Goal: Task Accomplishment & Management: Manage account settings

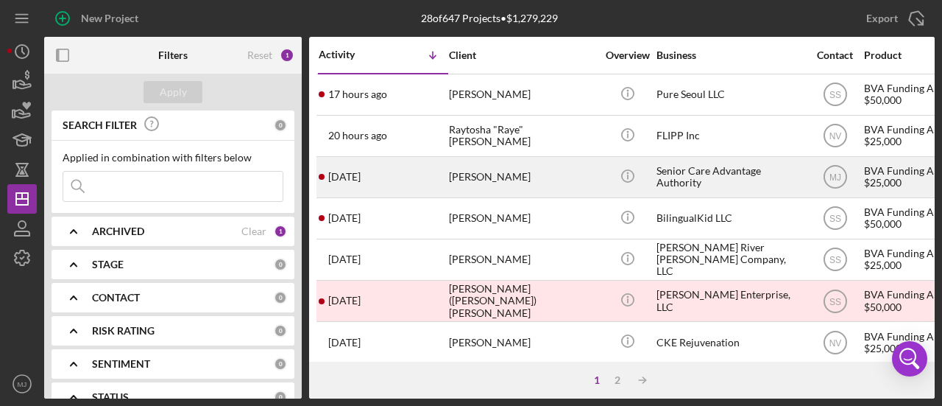
click at [495, 180] on div "[PERSON_NAME]" at bounding box center [522, 177] width 147 height 39
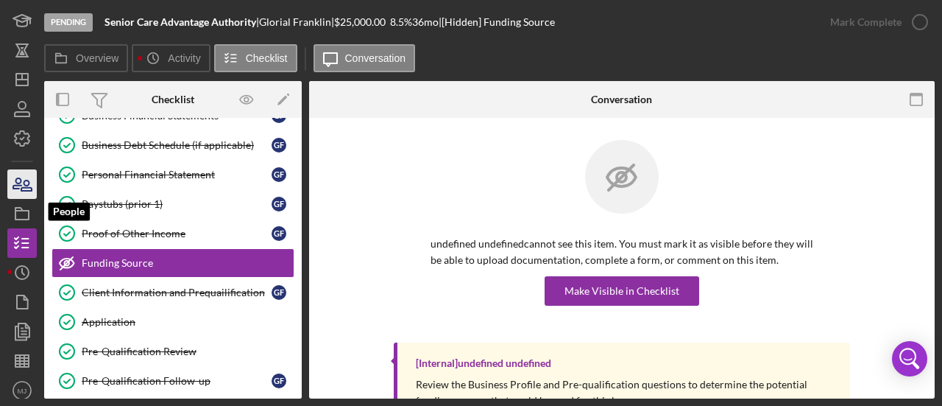
scroll to position [125, 0]
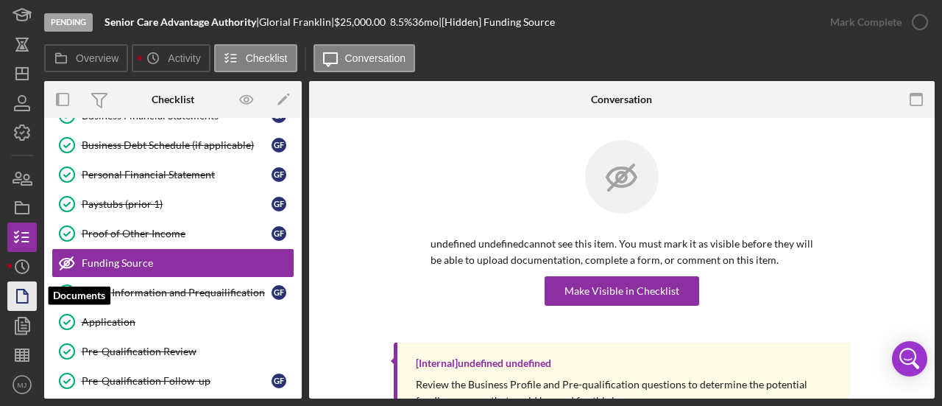
click at [24, 285] on icon "button" at bounding box center [22, 296] width 37 height 37
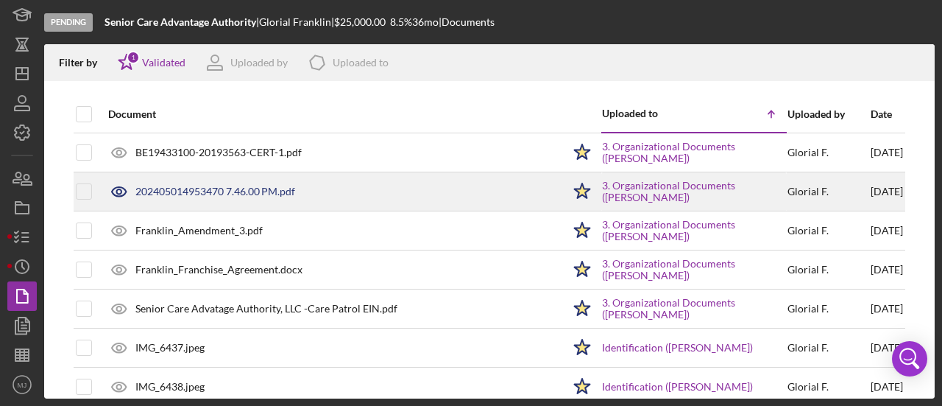
click at [200, 194] on div "202405014953470 7.46.00 PM.pdf" at bounding box center [215, 192] width 160 height 12
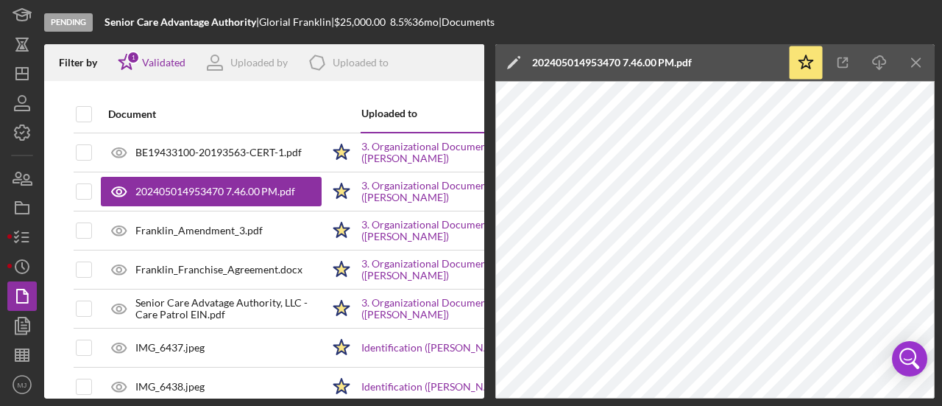
click at [514, 60] on polygon at bounding box center [512, 63] width 11 height 11
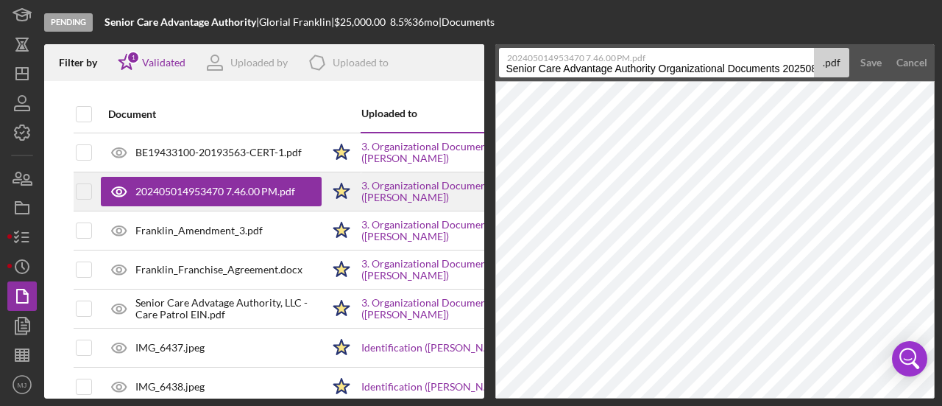
click at [173, 186] on div "202405014953470 7.46.00 PM.pdf" at bounding box center [215, 192] width 160 height 12
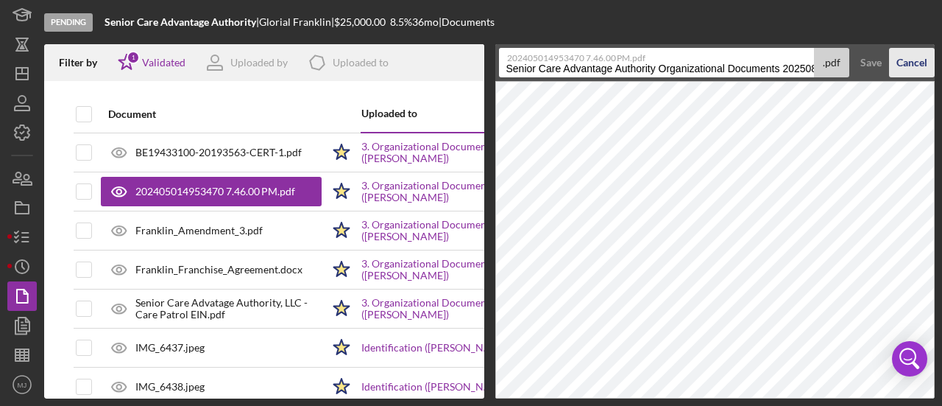
click at [917, 64] on div "Cancel" at bounding box center [912, 62] width 31 height 29
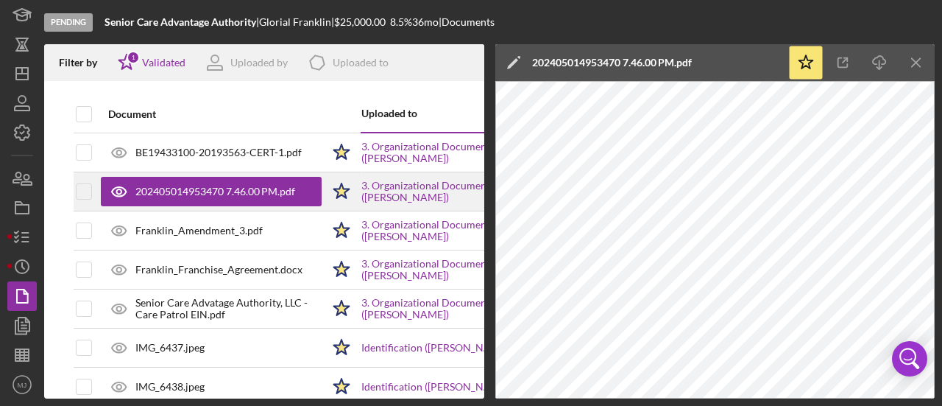
click at [187, 197] on div "202405014953470 7.46.00 PM.pdf" at bounding box center [215, 192] width 160 height 12
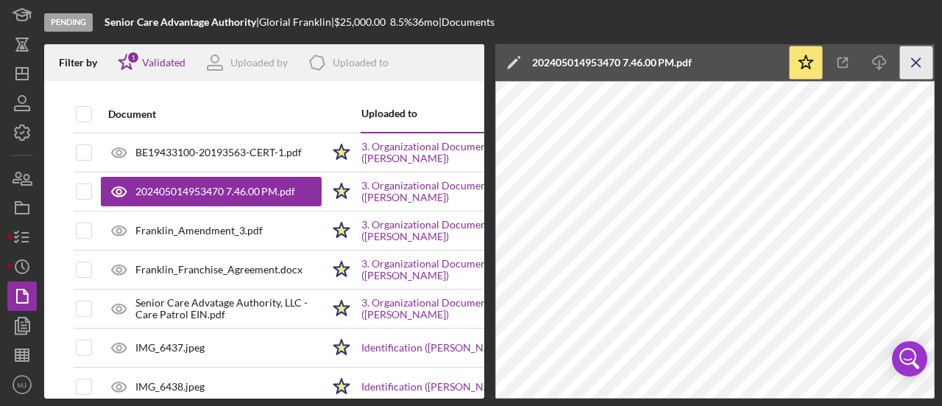
click at [919, 68] on icon "Icon/Menu Close" at bounding box center [916, 62] width 33 height 33
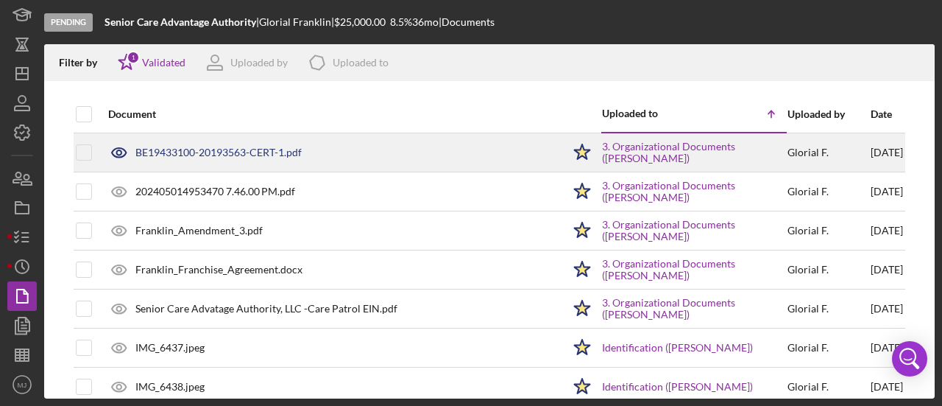
click at [265, 152] on div "BE19433100-20193563-CERT-1.pdf" at bounding box center [218, 153] width 166 height 12
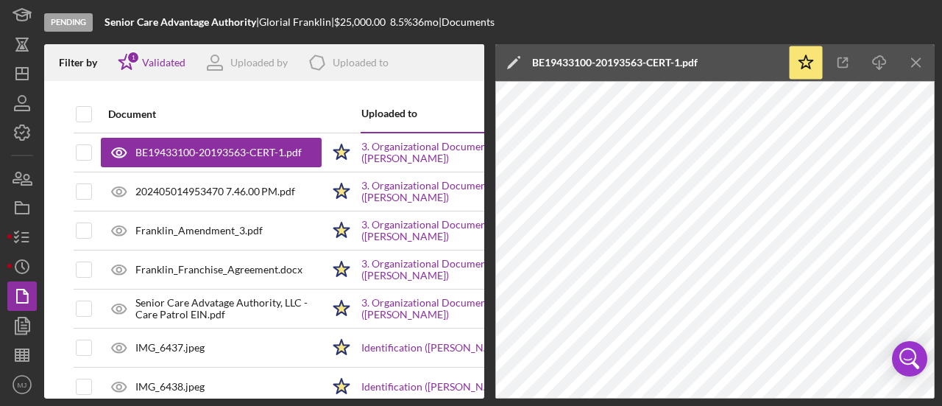
click at [515, 67] on icon "Icon/Edit" at bounding box center [513, 62] width 37 height 37
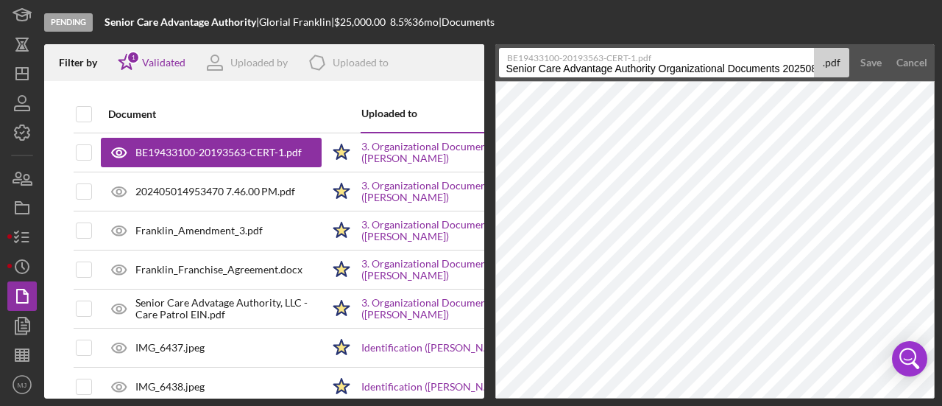
click at [542, 74] on input "Senior Care Advantage Authority Organizational Documents 20250810" at bounding box center [657, 62] width 316 height 29
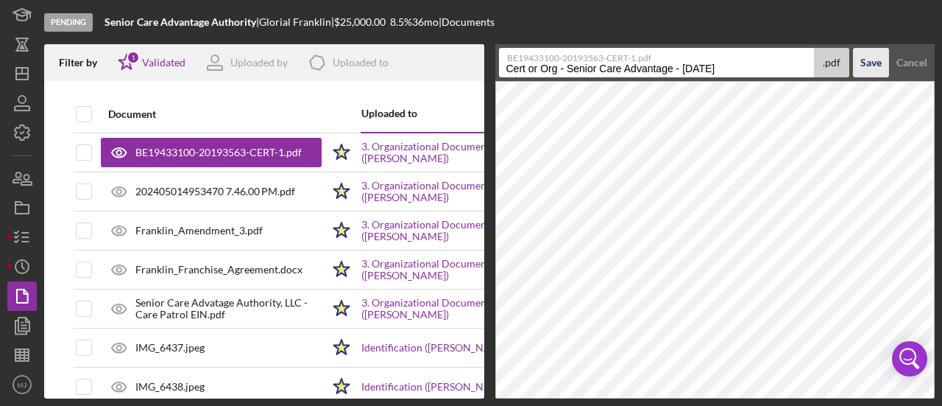
type input "Cert or Org - Senior Care Advantage - [DATE]"
click at [878, 57] on div "Save" at bounding box center [871, 62] width 21 height 29
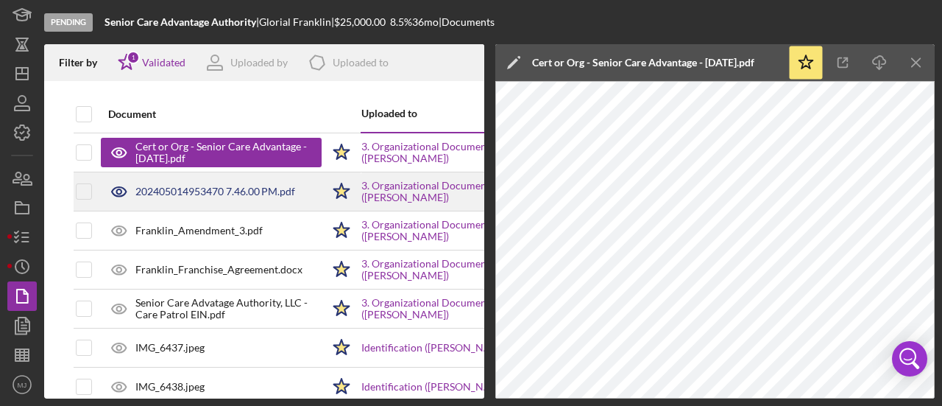
click at [214, 195] on div "202405014953470 7.46.00 PM.pdf" at bounding box center [215, 192] width 160 height 12
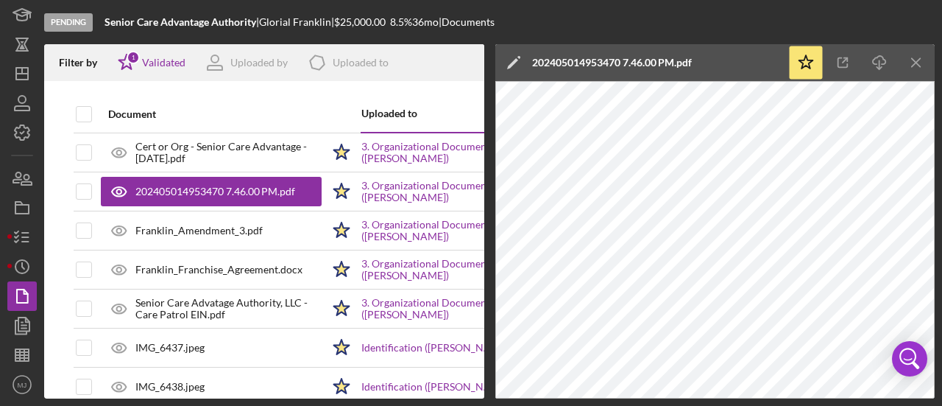
click at [517, 61] on polygon at bounding box center [512, 63] width 11 height 11
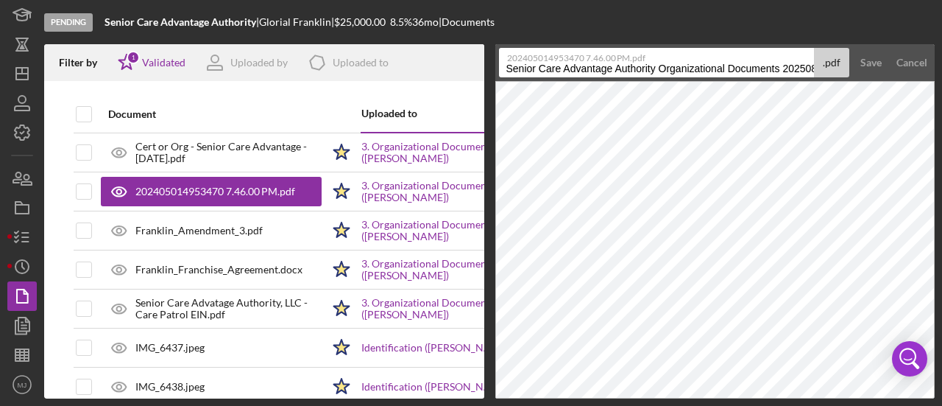
click at [532, 71] on input "Senior Care Advantage Authority Organizational Documents 20250810" at bounding box center [657, 62] width 316 height 29
type input "DBA Cert - Senior Care Advantage - [DATE]"
click at [870, 66] on div "Save" at bounding box center [871, 62] width 21 height 29
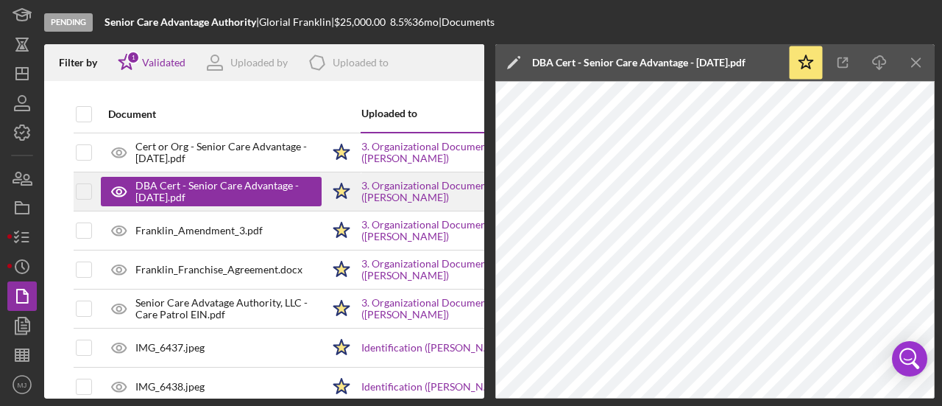
click at [192, 180] on div "DBA Cert - Senior Care Advantage - [DATE].pdf" at bounding box center [221, 192] width 172 height 24
click at [509, 58] on icon "Icon/Edit" at bounding box center [513, 62] width 37 height 37
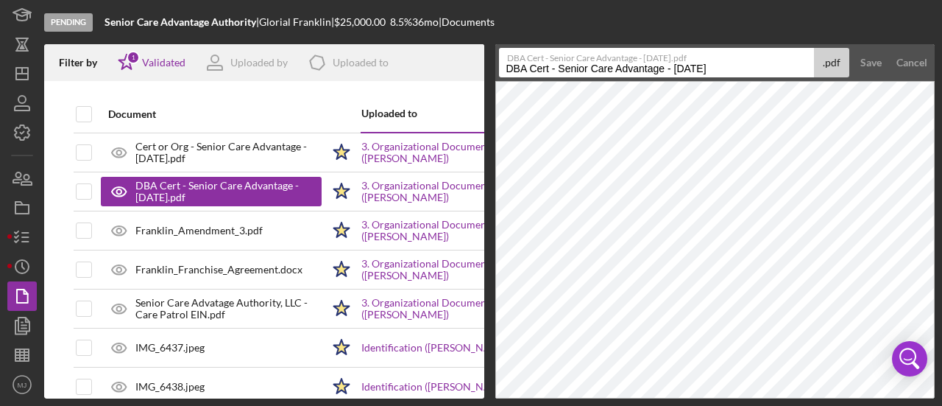
drag, startPoint x: 665, startPoint y: 64, endPoint x: 559, endPoint y: 73, distance: 106.4
click at [559, 73] on input "DBA Cert - Senior Care Advantage - [DATE]" at bounding box center [657, 62] width 316 height 29
type input "DBA Cert - Care Patrol - [DATE]"
click at [871, 61] on div "Save" at bounding box center [871, 62] width 21 height 29
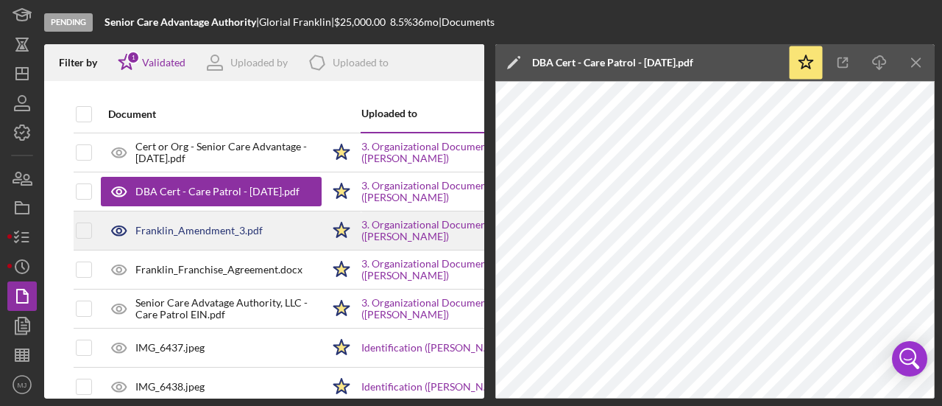
click at [187, 225] on div "Franklin_Amendment_3.pdf" at bounding box center [198, 231] width 127 height 12
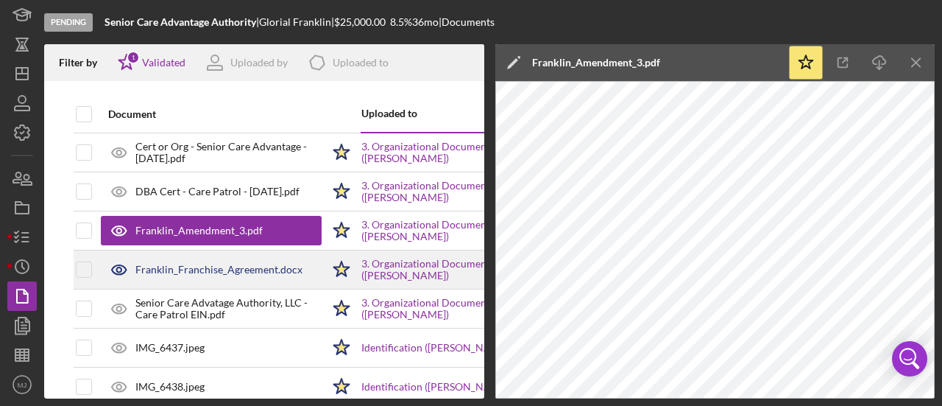
click at [193, 266] on div "Franklin_Franchise_Agreement.docx" at bounding box center [218, 270] width 167 height 12
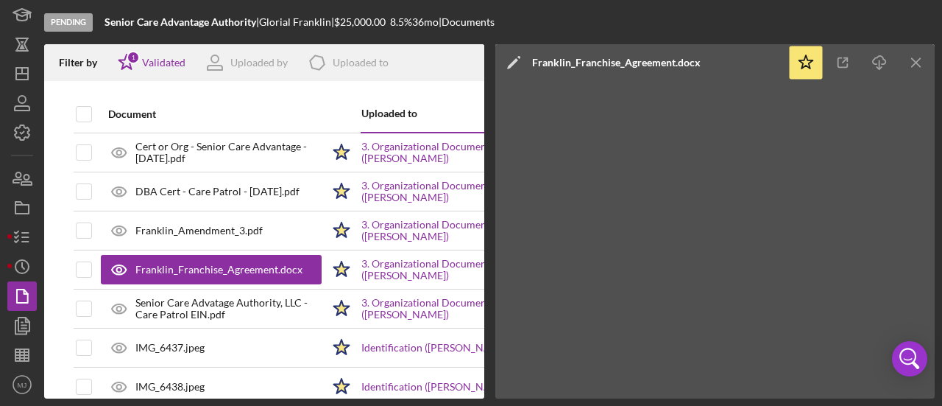
click at [514, 64] on polygon at bounding box center [512, 63] width 11 height 11
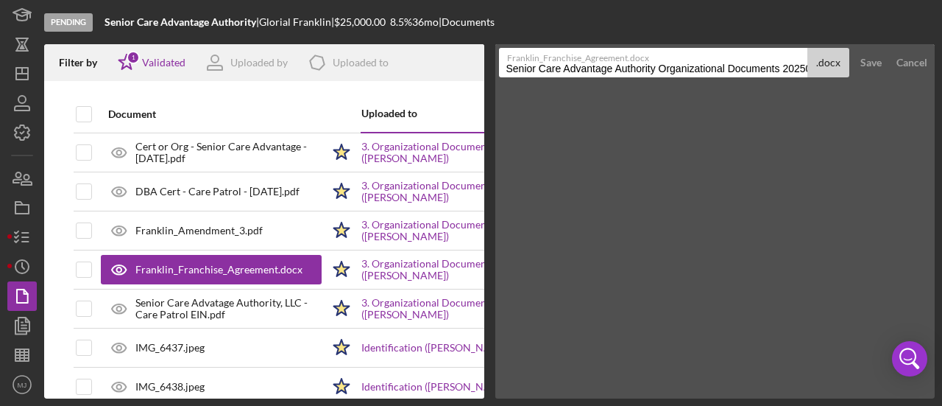
click at [565, 71] on input "Senior Care Advantage Authority Organizational Documents 20250810" at bounding box center [653, 62] width 309 height 29
click at [733, 70] on input "Franchise Agreement - Senior Care Advantage -" at bounding box center [653, 62] width 309 height 29
type input "Franchise Agreement - Senior Care Advantage - [DATE]"
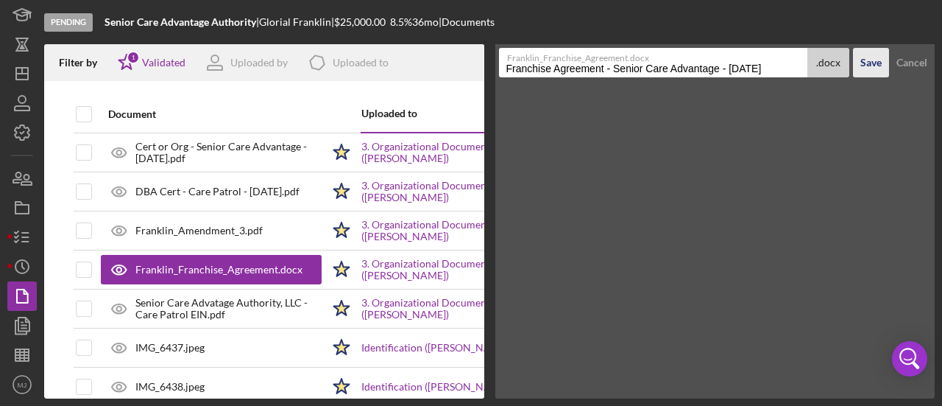
click at [878, 69] on div "Save" at bounding box center [871, 62] width 21 height 29
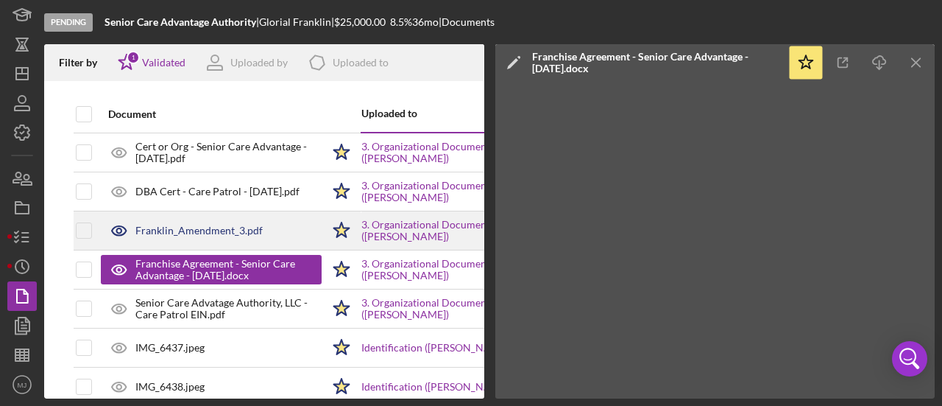
click at [219, 230] on div "Franklin_Amendment_3.pdf" at bounding box center [198, 231] width 127 height 12
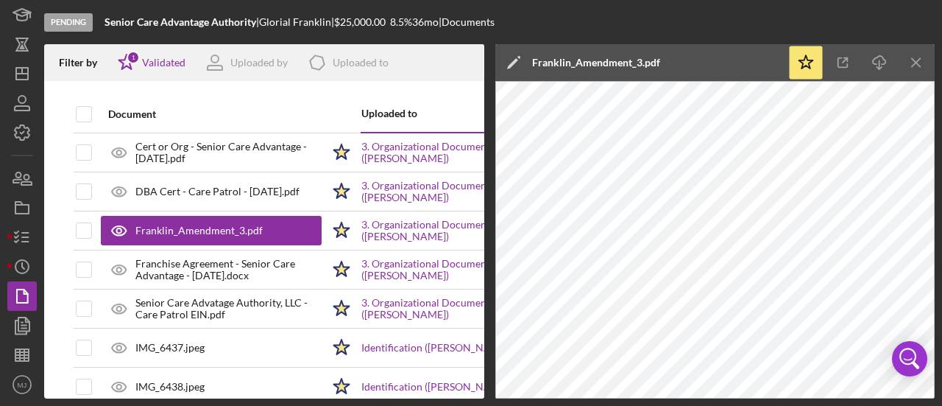
click at [518, 60] on icon "Icon/Edit" at bounding box center [513, 62] width 37 height 37
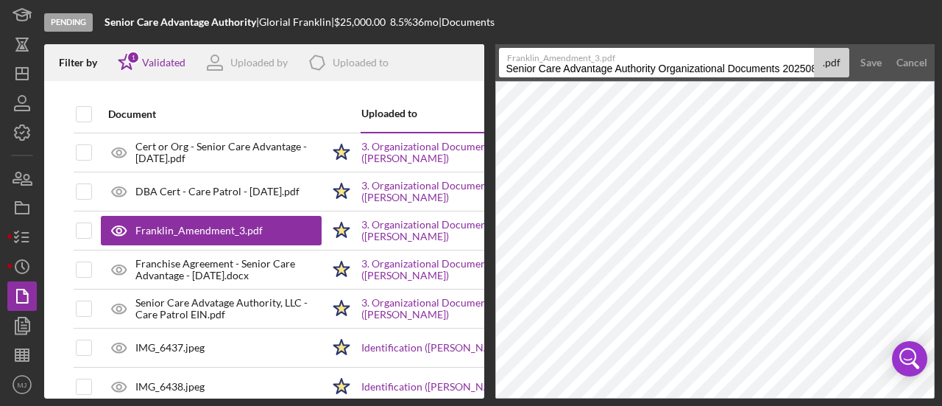
click at [546, 73] on input "Senior Care Advantage Authority Organizational Documents 20250810" at bounding box center [657, 62] width 316 height 29
click at [607, 68] on input "Franchise Agreement - Senior Care Advantage - [DATE]" at bounding box center [657, 62] width 316 height 29
type input "Franchise Agreement Ammendment- Senior Care Advantage - [DATE]"
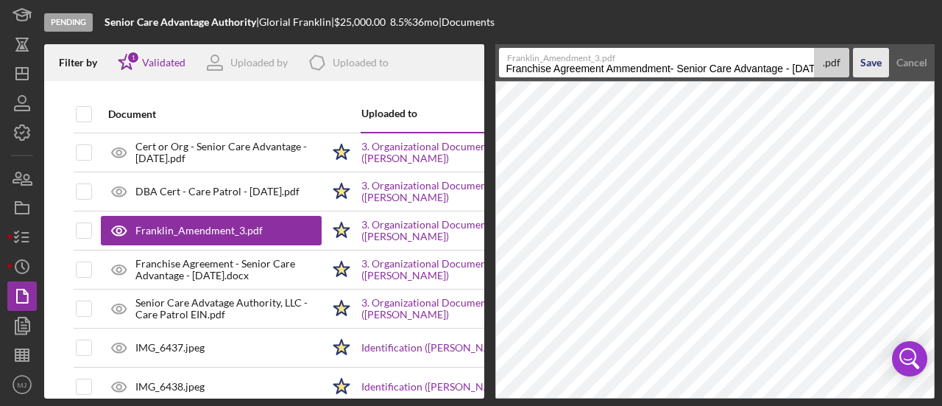
click at [867, 63] on div "Save" at bounding box center [871, 62] width 21 height 29
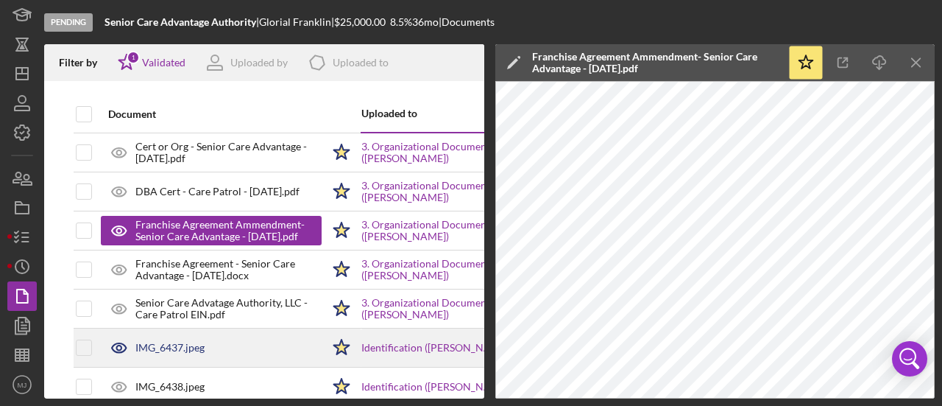
click at [176, 352] on div "IMG_6437.jpeg" at bounding box center [169, 348] width 69 height 12
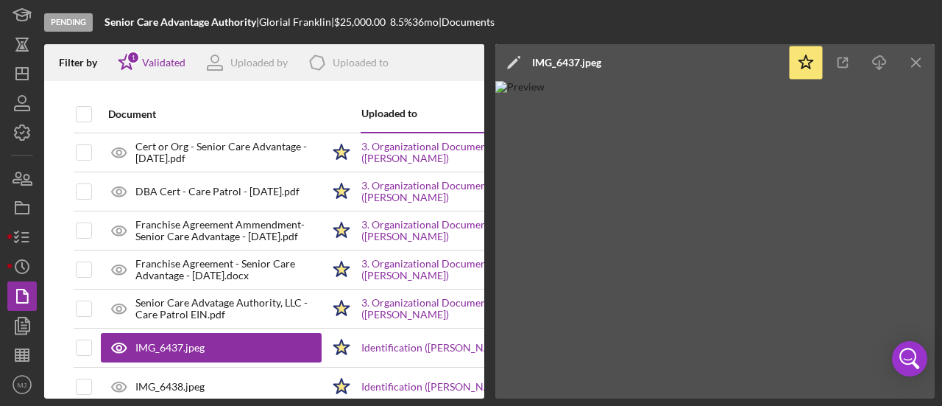
click at [518, 58] on icon at bounding box center [519, 57] width 3 height 3
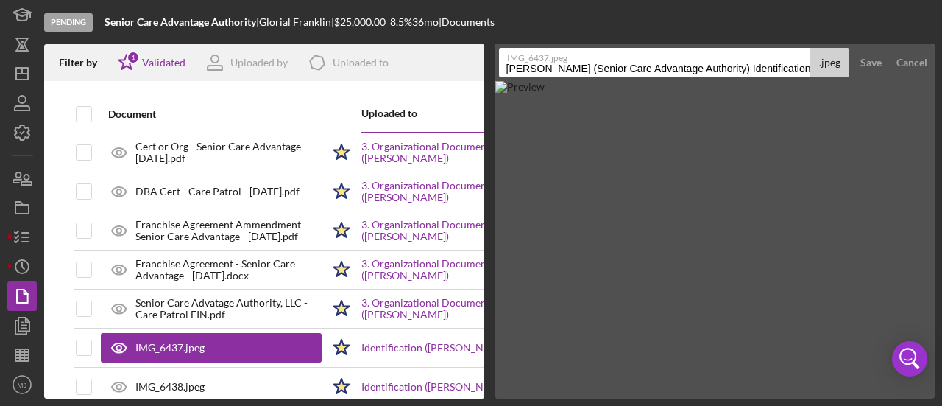
click at [533, 68] on input "[PERSON_NAME] (Senior Care Advantage Authority) Identification 20250810" at bounding box center [655, 62] width 312 height 29
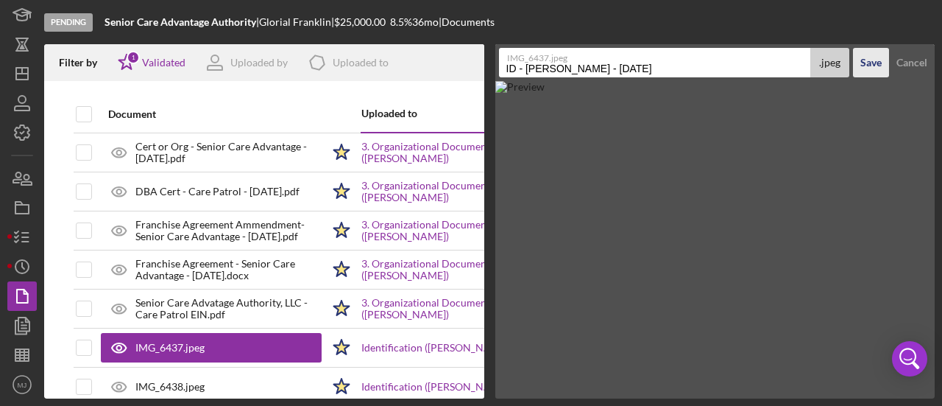
type input "ID - [PERSON_NAME] - [DATE]"
click at [866, 54] on div "Save" at bounding box center [871, 62] width 21 height 29
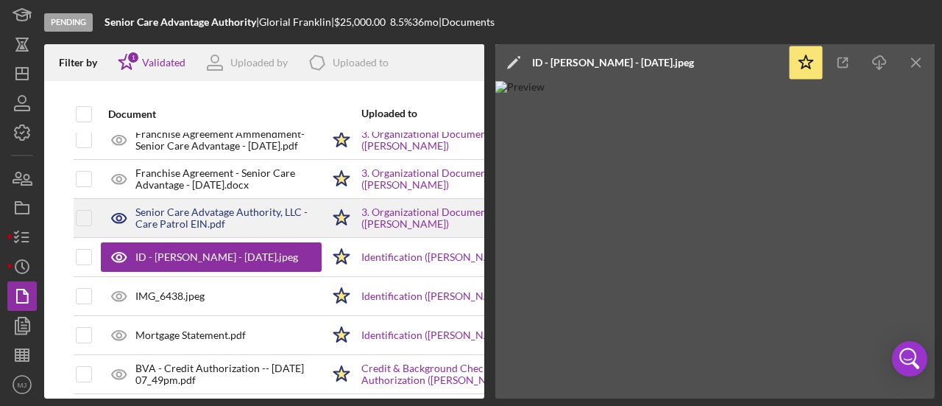
scroll to position [147, 0]
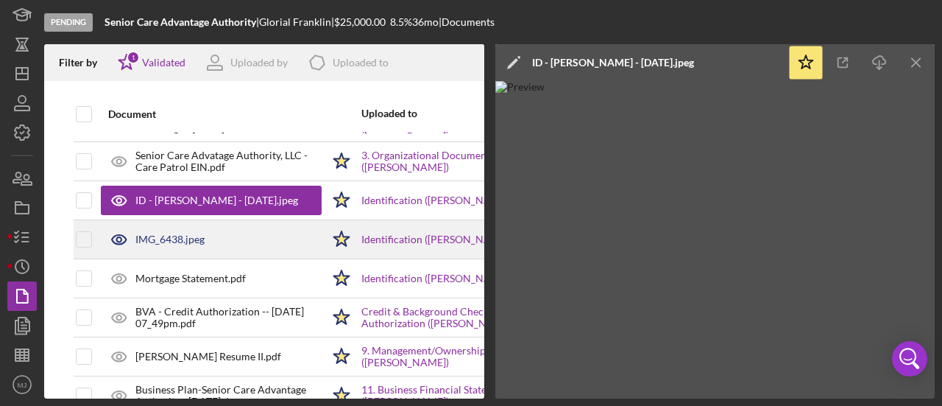
click at [174, 239] on div "IMG_6438.jpeg" at bounding box center [169, 239] width 69 height 12
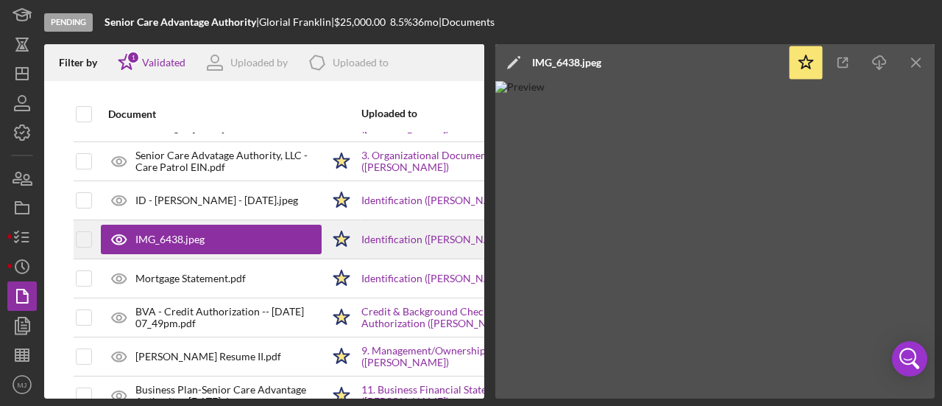
click at [340, 232] on polygon at bounding box center [341, 238] width 15 height 15
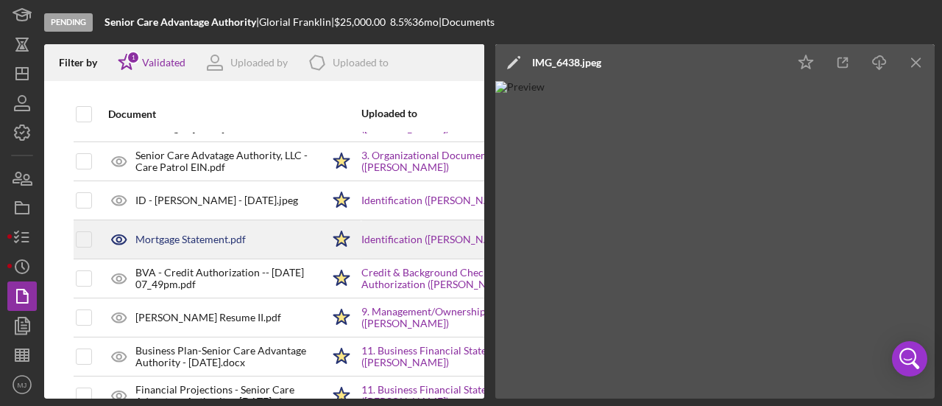
click at [200, 228] on div "Mortgage Statement.pdf" at bounding box center [211, 239] width 221 height 37
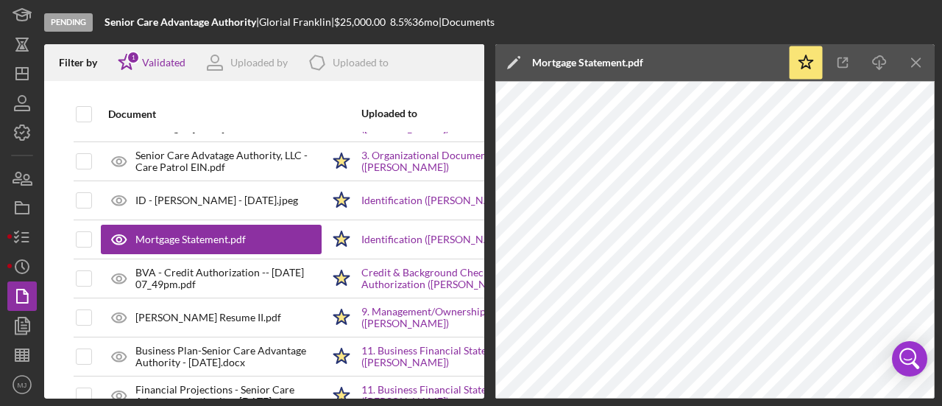
click at [518, 60] on icon "Icon/Edit" at bounding box center [513, 62] width 37 height 37
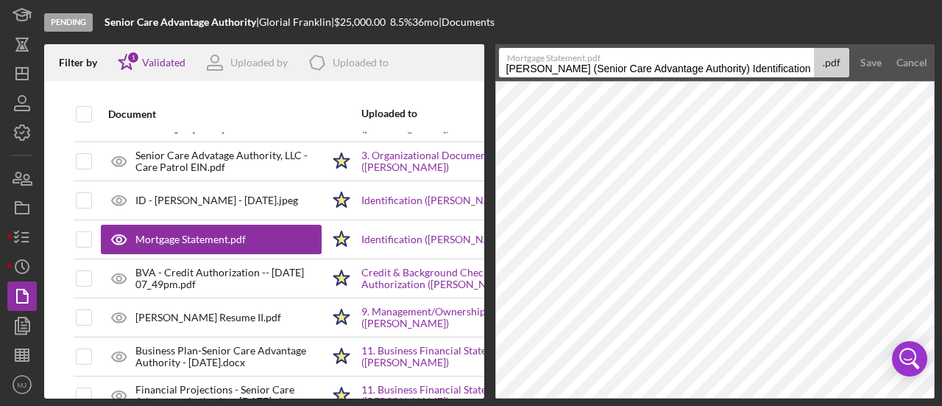
click at [523, 68] on input "[PERSON_NAME] (Senior Care Advantage Authority) Identification 20250810" at bounding box center [657, 62] width 316 height 29
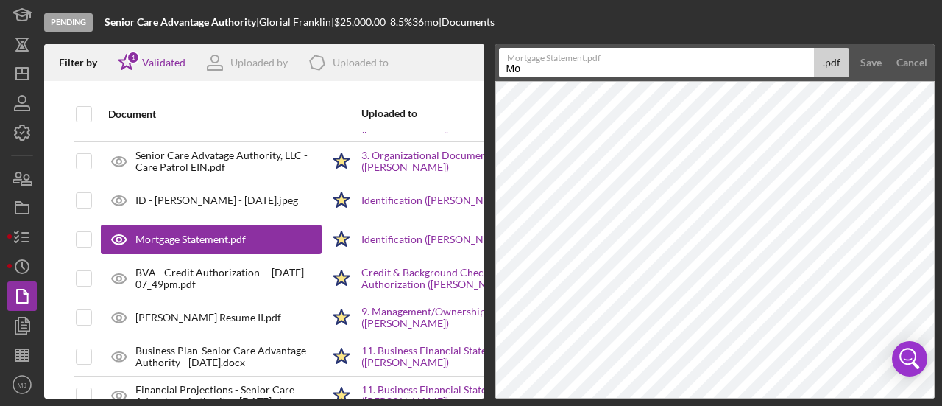
type input "M"
click at [586, 68] on input "Proof of Address - [PERSON_NAME]" at bounding box center [657, 62] width 316 height 29
click at [590, 68] on input "Proof of Address - [PERSON_NAME]" at bounding box center [657, 62] width 316 height 29
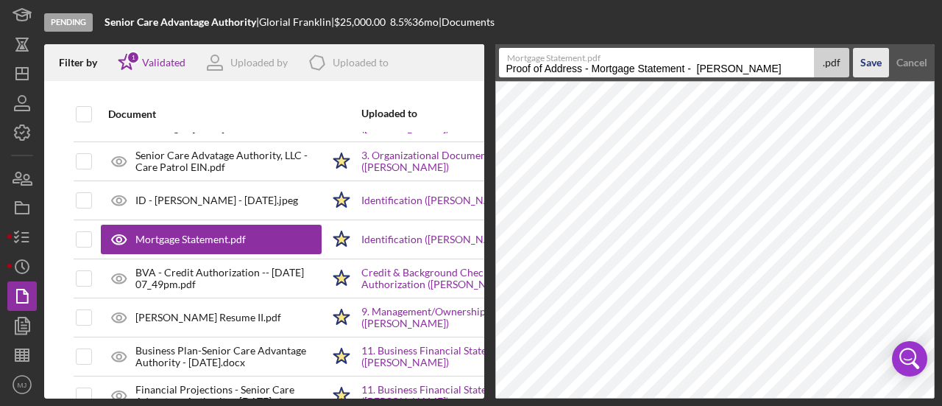
type input "Proof of Address - Mortgage Statement - [PERSON_NAME]"
click at [867, 57] on div "Save" at bounding box center [871, 62] width 21 height 29
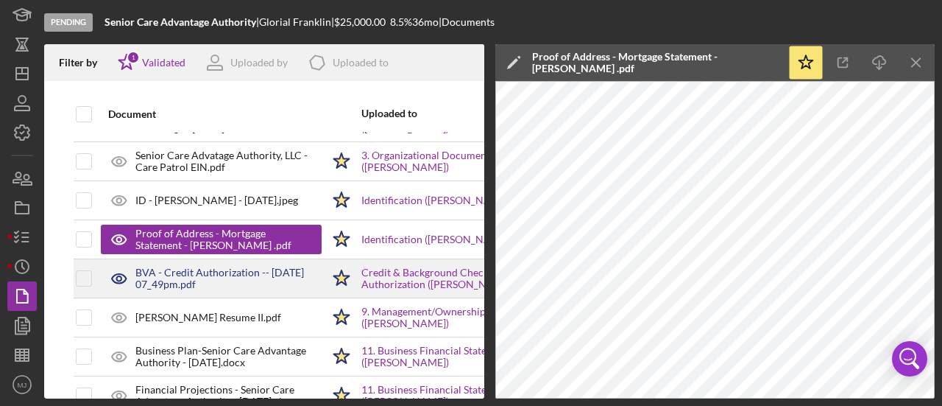
click at [205, 274] on div "BVA - Credit Authorization -- [DATE] 07_49pm.pdf" at bounding box center [228, 279] width 186 height 24
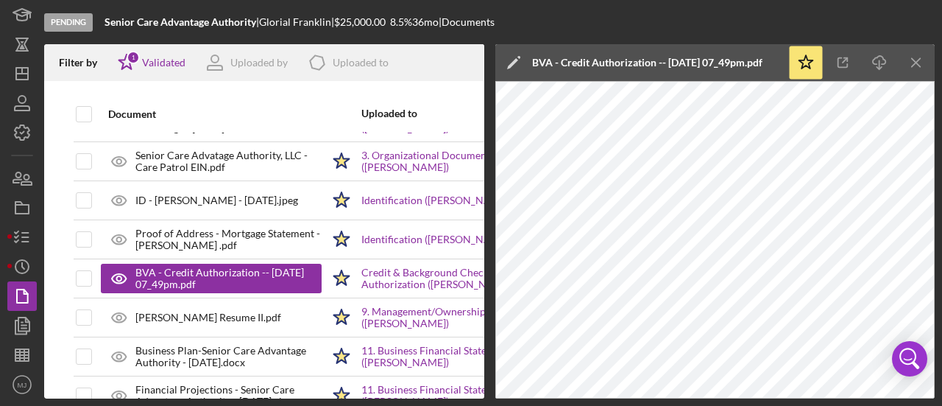
click at [521, 60] on icon "Icon/Edit" at bounding box center [513, 62] width 37 height 37
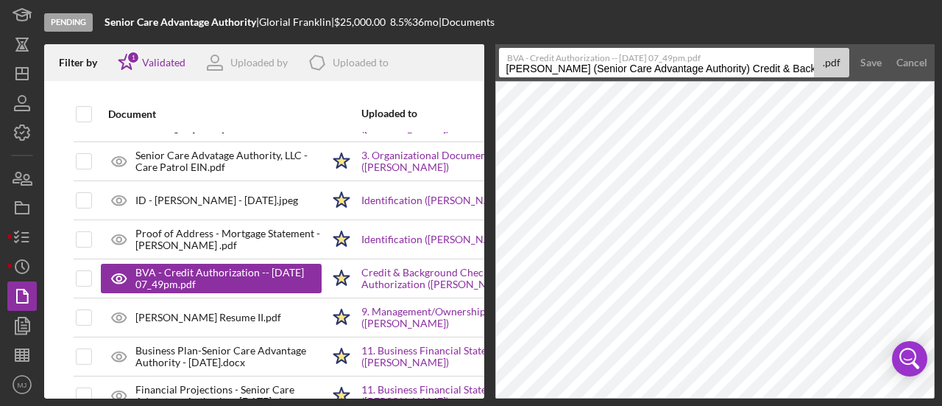
click at [555, 74] on input "[PERSON_NAME] (Senior Care Advantage Authority) Credit & Background Check Autho…" at bounding box center [657, 62] width 316 height 29
click at [554, 74] on input "[PERSON_NAME] (Senior Care Advantage Authority) Credit & Background Check Autho…" at bounding box center [657, 62] width 316 height 29
type input "Credit Authorization - [PERSON_NAME] - [DATE]"
click at [879, 68] on div "Save" at bounding box center [871, 62] width 21 height 29
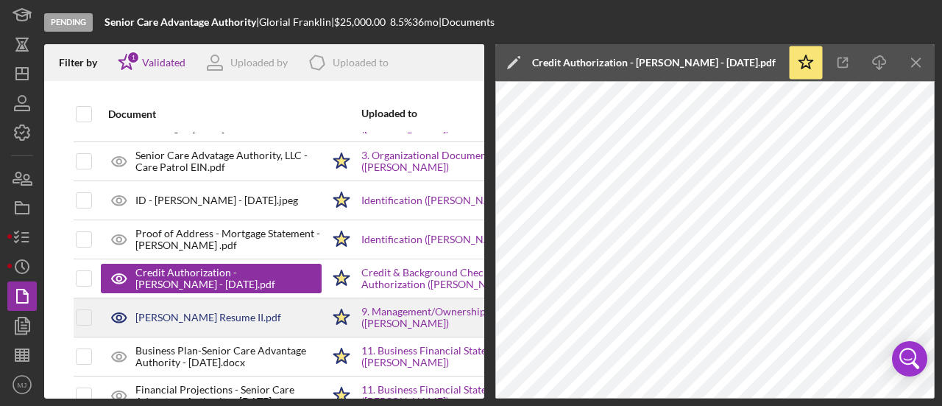
click at [205, 314] on div "[PERSON_NAME] Resume II.pdf" at bounding box center [208, 317] width 146 height 12
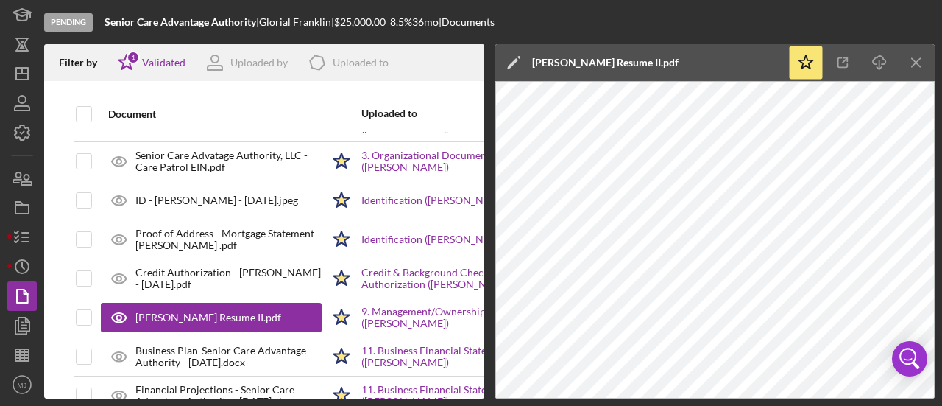
click at [519, 63] on icon "Icon/Edit" at bounding box center [513, 62] width 37 height 37
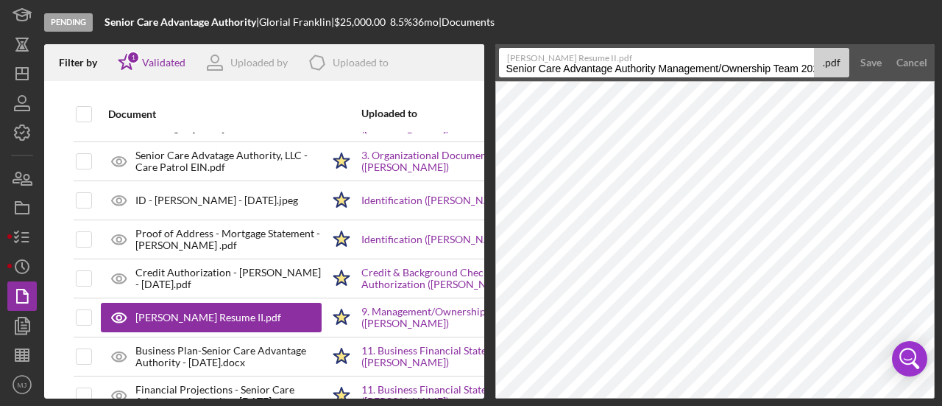
click at [521, 63] on label "[PERSON_NAME] Resume II.pdf" at bounding box center [660, 56] width 307 height 15
click at [521, 63] on input "Senior Care Advantage Authority Management/Ownership Team 20250811" at bounding box center [657, 62] width 316 height 29
click at [521, 63] on label "[PERSON_NAME] Resume II.pdf" at bounding box center [660, 56] width 307 height 15
click at [521, 63] on input "Senior Care Advantage Authority Management/Ownership Team 20250811" at bounding box center [657, 62] width 316 height 29
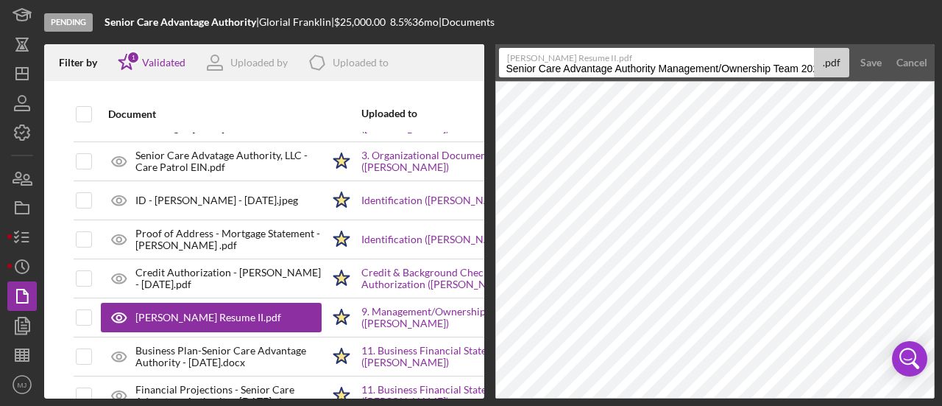
click at [523, 67] on input "Senior Care Advantage Authority Management/Ownership Team 20250811" at bounding box center [657, 62] width 316 height 29
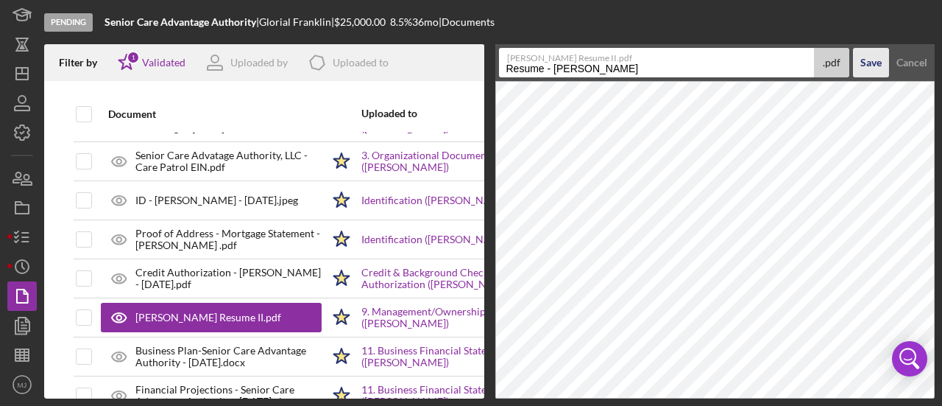
type input "Resume - [PERSON_NAME]"
click at [858, 65] on button "Save" at bounding box center [871, 62] width 36 height 29
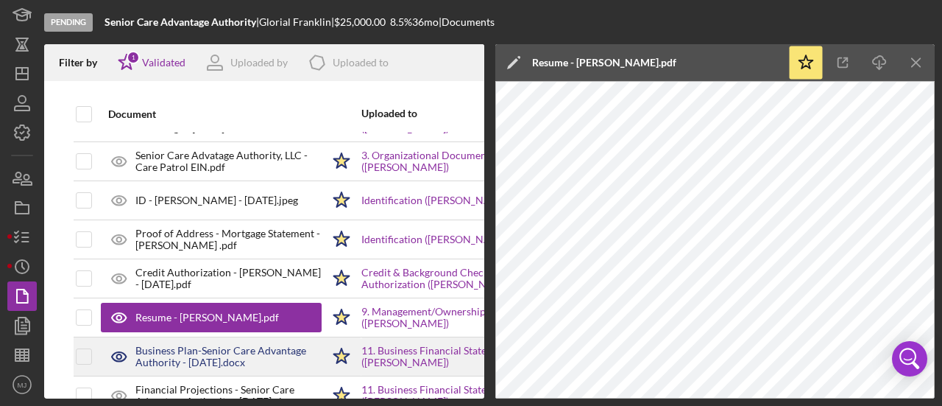
click at [256, 353] on div "Business Plan-Senior Care Advantage Authority - [DATE].docx" at bounding box center [228, 357] width 186 height 24
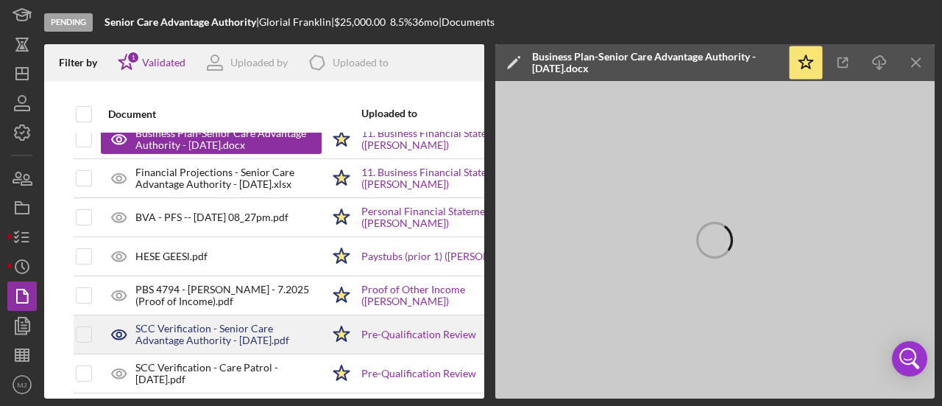
scroll to position [368, 0]
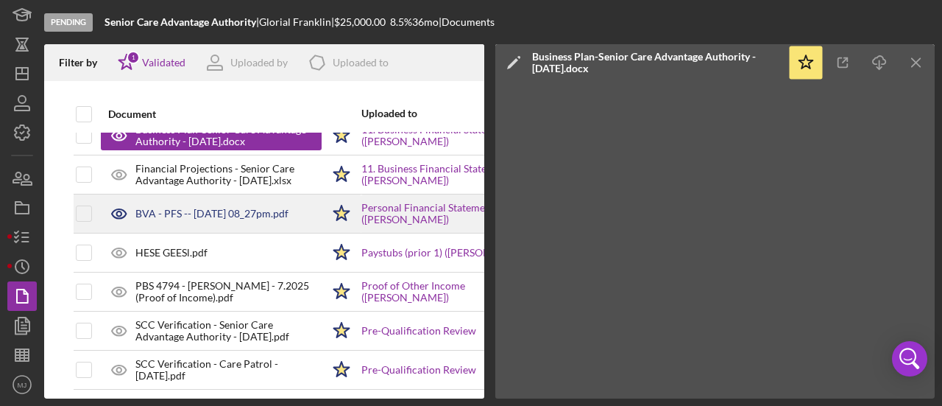
click at [191, 222] on div "BVA - PFS -- [DATE] 08_27pm.pdf" at bounding box center [211, 213] width 221 height 37
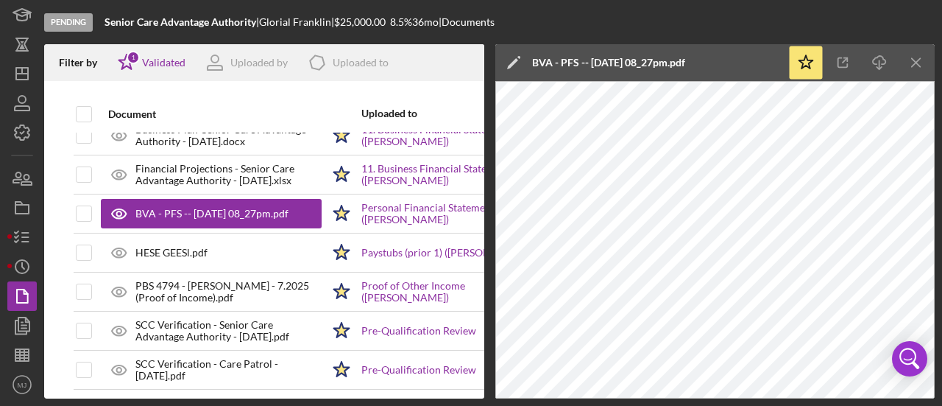
click at [508, 64] on icon "Icon/Edit" at bounding box center [513, 62] width 37 height 37
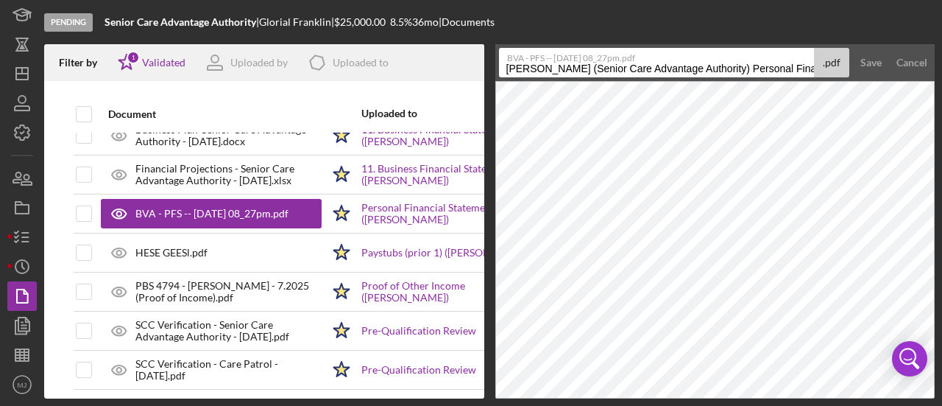
click at [560, 66] on input "[PERSON_NAME] (Senior Care Advantage Authority) Personal Financial Statement 20…" at bounding box center [657, 62] width 316 height 29
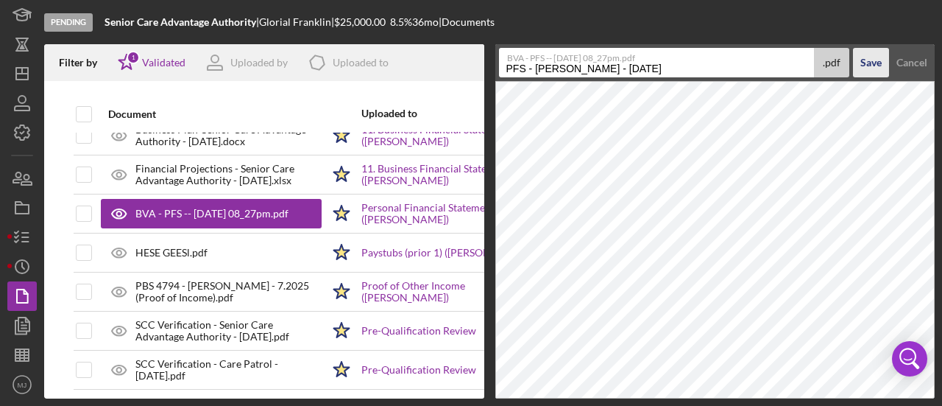
type input "PFS - [PERSON_NAME] - [DATE]"
click at [868, 57] on div "Save" at bounding box center [871, 62] width 21 height 29
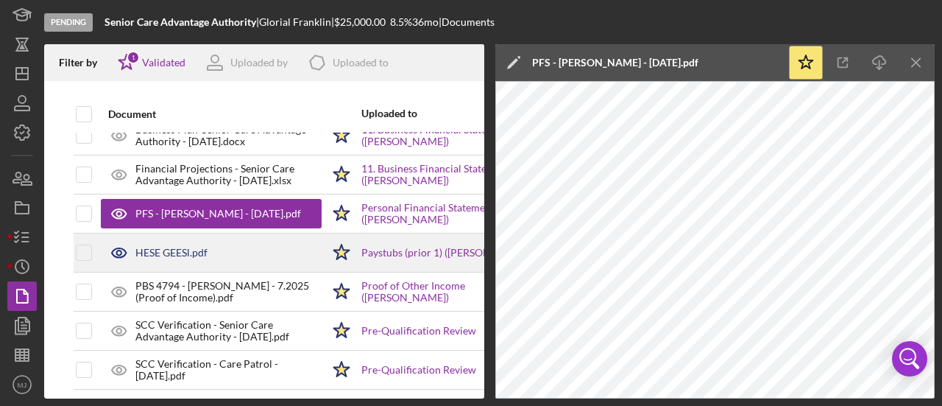
click at [163, 247] on div "HESE GEESl.pdf" at bounding box center [171, 253] width 72 height 12
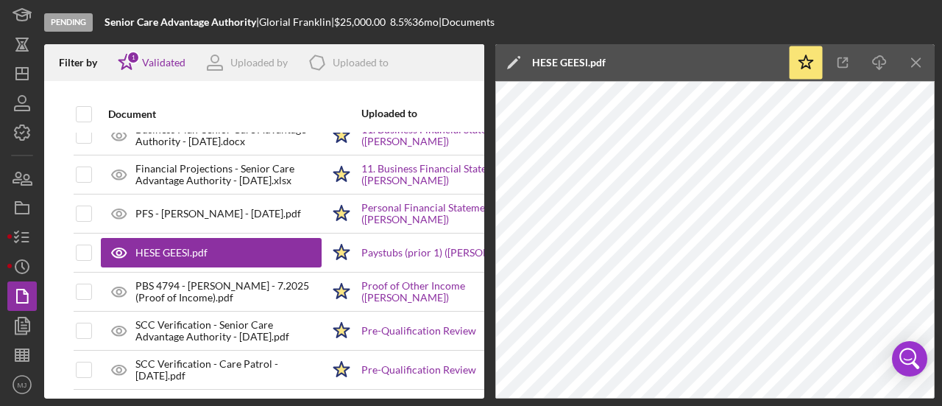
click at [505, 61] on icon "Icon/Edit" at bounding box center [513, 62] width 37 height 37
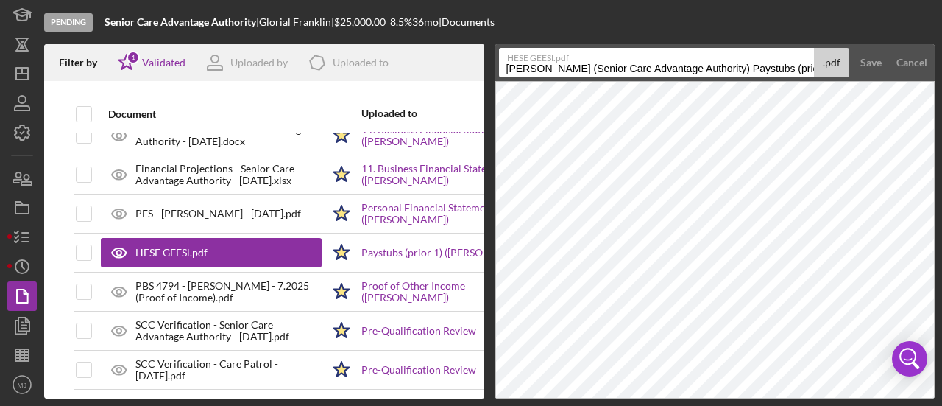
click at [545, 66] on input "[PERSON_NAME] (Senior Care Advantage Authority) Paystubs (prior 1) 20250811" at bounding box center [657, 62] width 316 height 29
click at [601, 67] on input "Paystub - [PERSON_NAME]" at bounding box center [657, 62] width 316 height 29
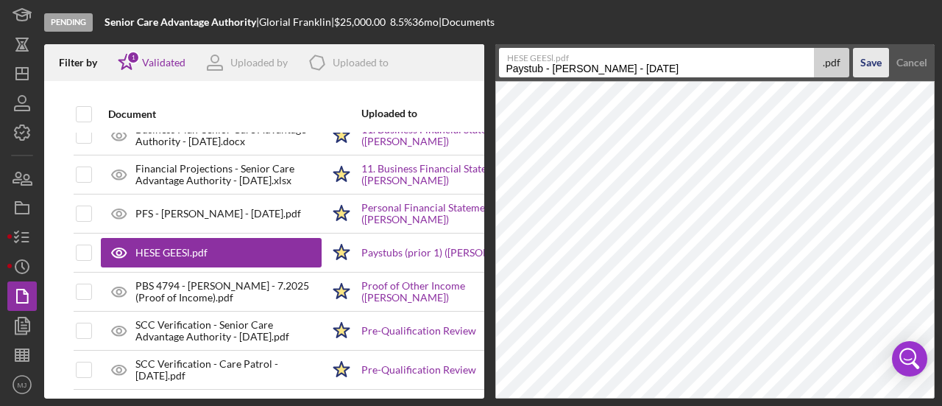
type input "Paystub - [PERSON_NAME] - [DATE]"
click at [861, 66] on div "Save" at bounding box center [871, 62] width 21 height 29
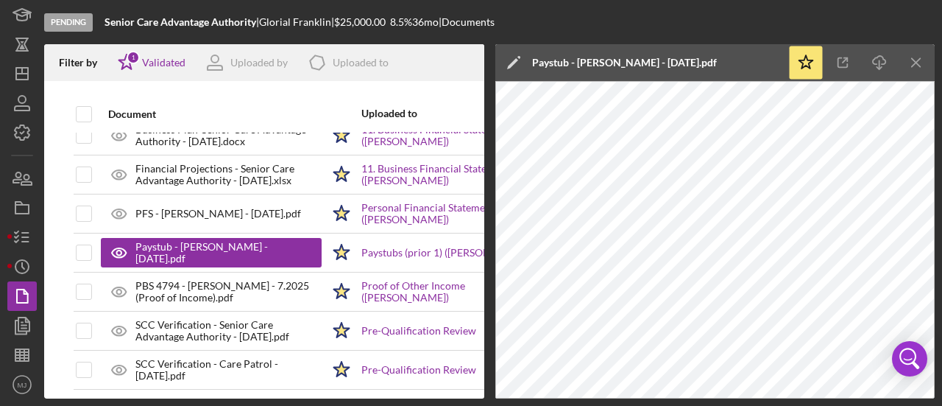
click at [514, 56] on icon "Icon/Edit" at bounding box center [513, 62] width 37 height 37
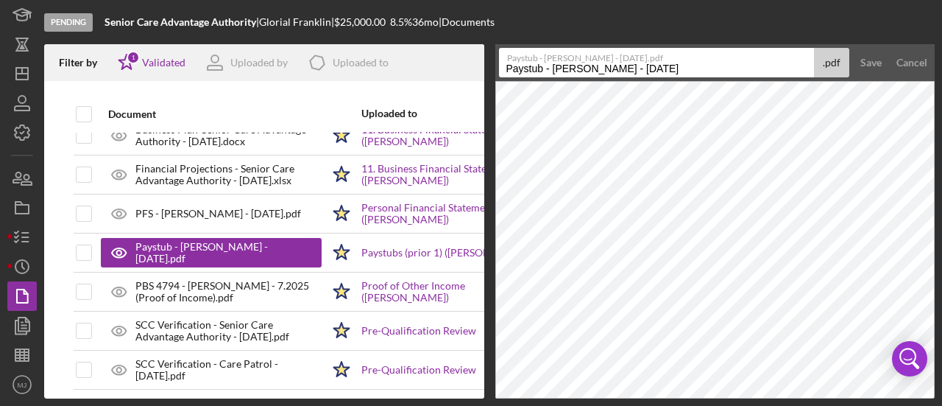
click at [652, 67] on input "Paystub - [PERSON_NAME] - [DATE]" at bounding box center [657, 62] width 316 height 29
click at [649, 70] on input "Paystub - [PERSON_NAME] - [DATE]" at bounding box center [657, 62] width 316 height 29
type input "Paystub - [PERSON_NAME] - [DATE]"
click at [876, 60] on div "Save" at bounding box center [871, 62] width 21 height 29
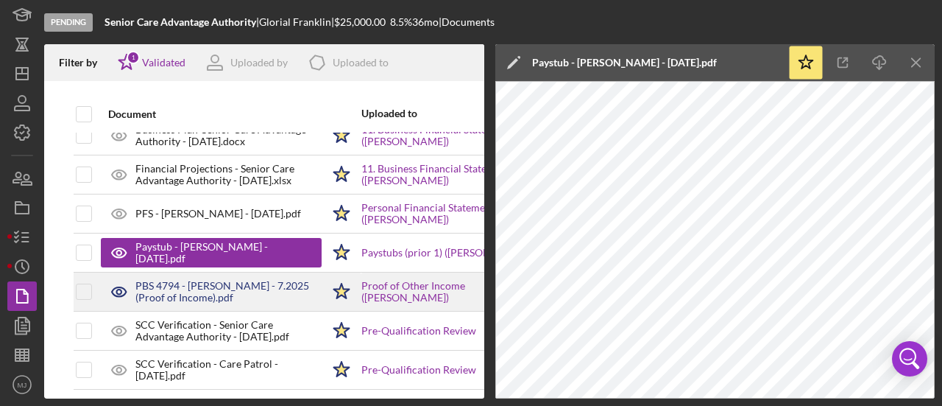
click at [174, 294] on div "PBS 4794 - [PERSON_NAME] - 7.2025 (Proof of Income).pdf" at bounding box center [228, 292] width 186 height 24
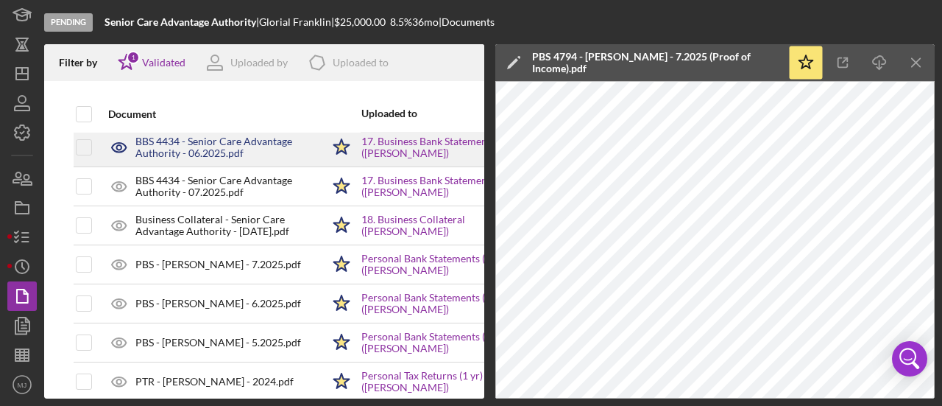
scroll to position [1031, 0]
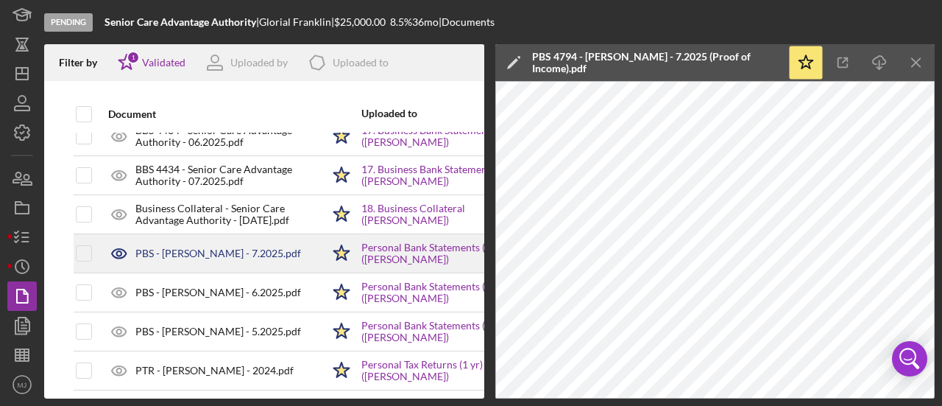
click at [171, 249] on div "PBS - [PERSON_NAME] - 7.2025.pdf" at bounding box center [218, 253] width 166 height 12
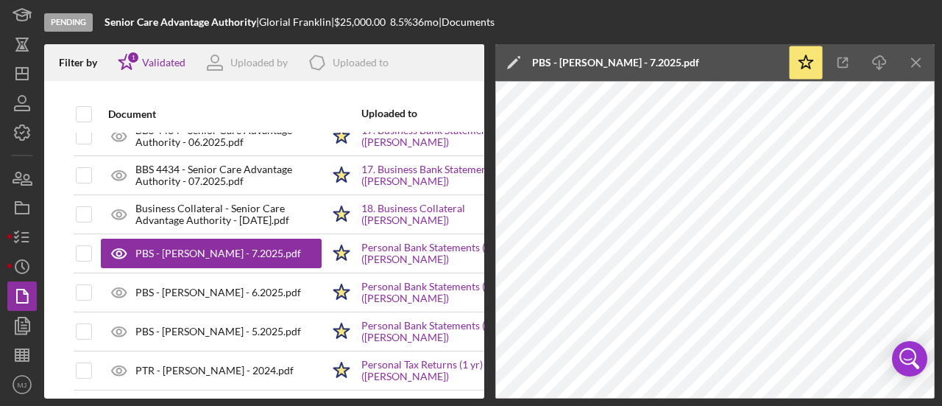
click at [513, 63] on polygon at bounding box center [512, 63] width 11 height 11
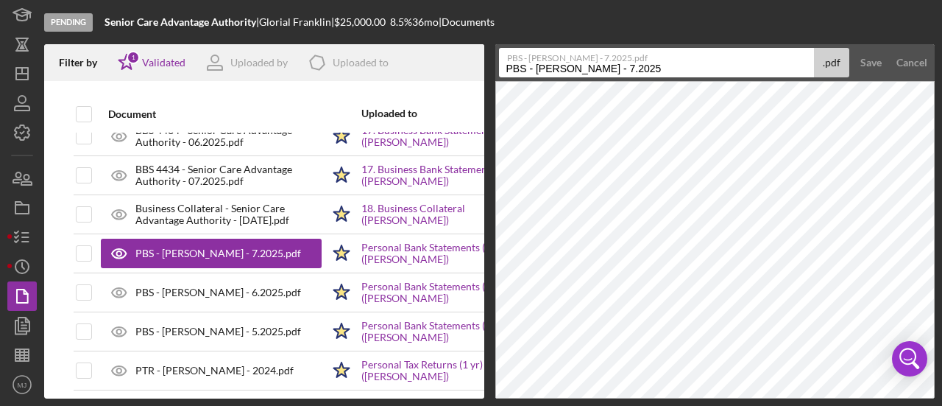
click at [532, 67] on input "PBS - [PERSON_NAME] - 7.2025" at bounding box center [657, 62] width 316 height 29
type input "PBS 8765 - [PERSON_NAME] - 7.2025"
click at [876, 68] on div "Save" at bounding box center [871, 62] width 21 height 29
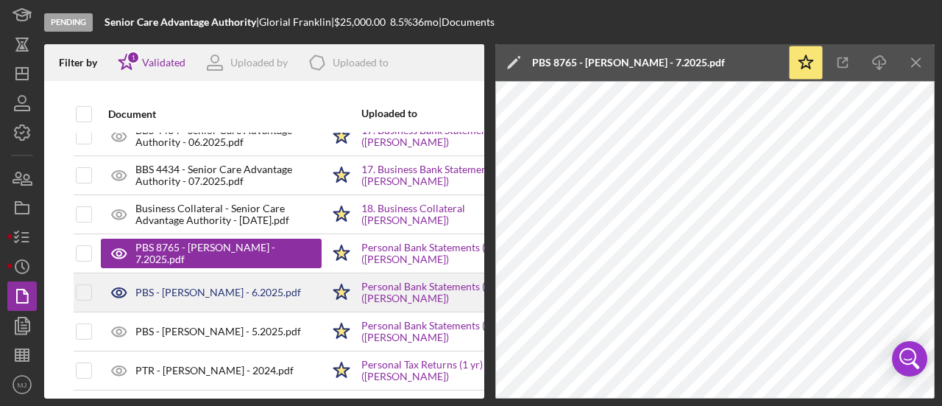
click at [175, 286] on div "PBS - [PERSON_NAME] - 6.2025.pdf" at bounding box center [218, 292] width 166 height 12
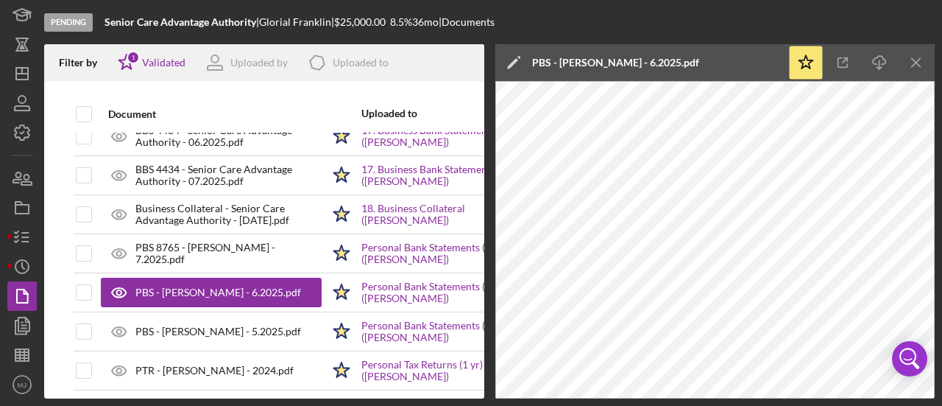
click at [520, 60] on icon "Icon/Edit" at bounding box center [513, 62] width 37 height 37
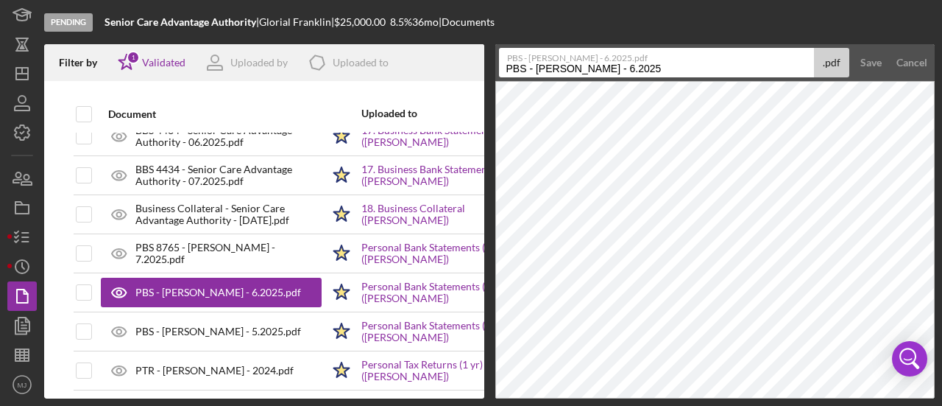
click at [526, 67] on input "PBS - [PERSON_NAME] - 6.2025" at bounding box center [657, 62] width 316 height 29
type input "PBS 8765 - [PERSON_NAME] - 6.2025"
click at [856, 56] on button "Save" at bounding box center [871, 62] width 36 height 29
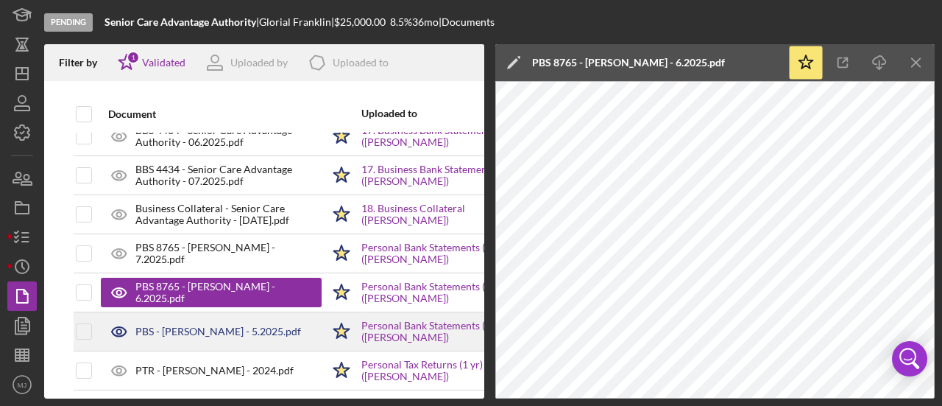
click at [193, 331] on div "PBS - [PERSON_NAME] - 5.2025.pdf" at bounding box center [211, 331] width 221 height 37
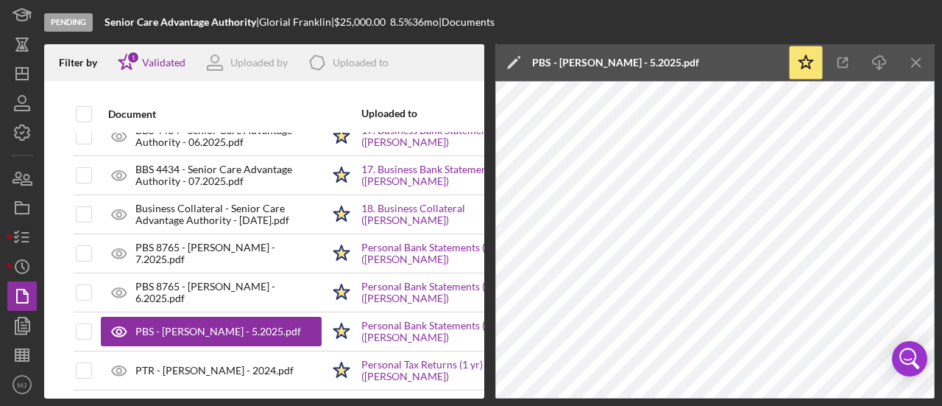
click at [512, 60] on icon "Icon/Edit" at bounding box center [513, 62] width 37 height 37
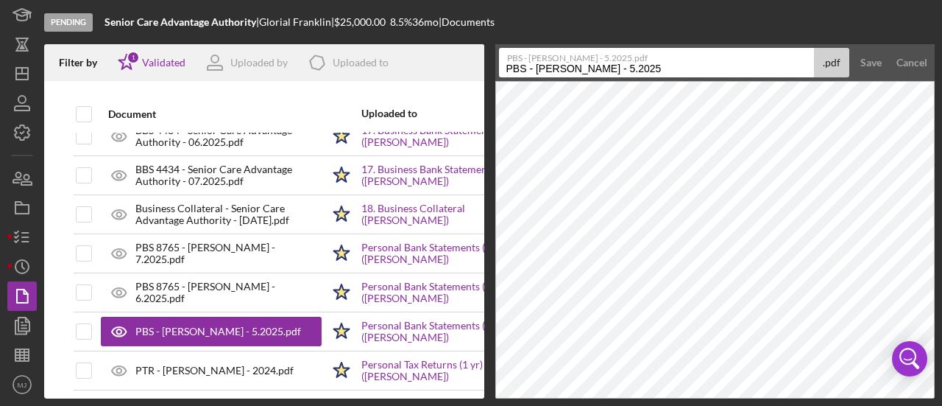
click at [526, 71] on input "PBS - [PERSON_NAME] - 5.2025" at bounding box center [657, 62] width 316 height 29
type input "PBS 8765 - [PERSON_NAME] - 5.2025"
click at [877, 68] on div "Save" at bounding box center [871, 62] width 21 height 29
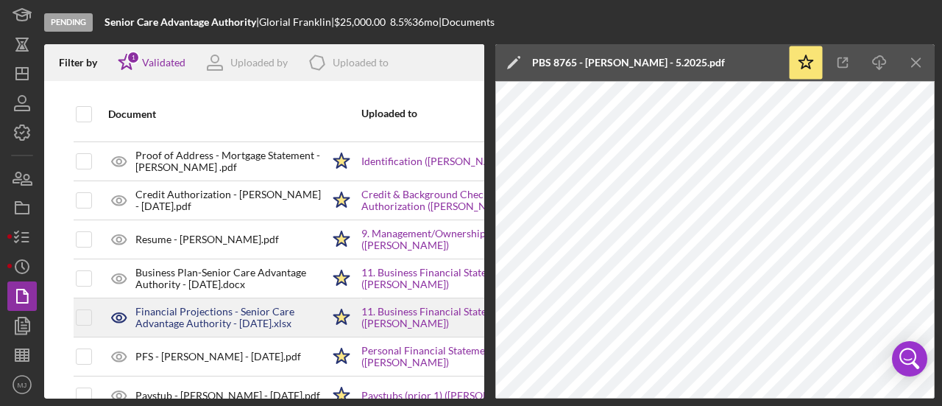
scroll to position [294, 0]
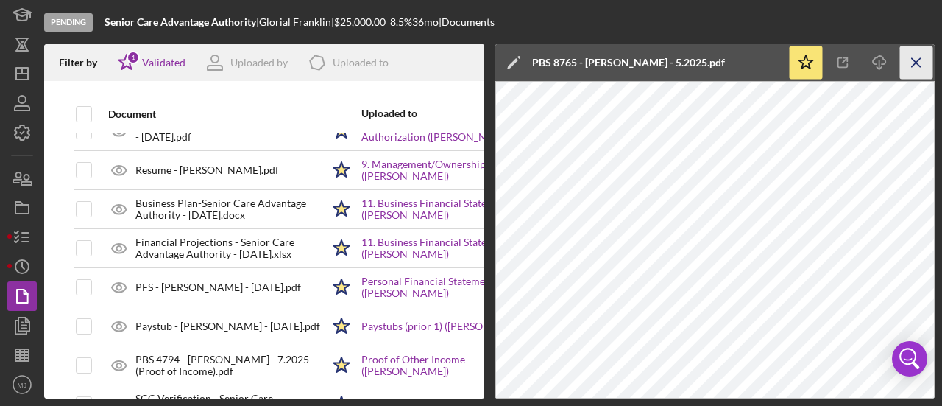
click at [914, 62] on icon "Icon/Menu Close" at bounding box center [916, 62] width 33 height 33
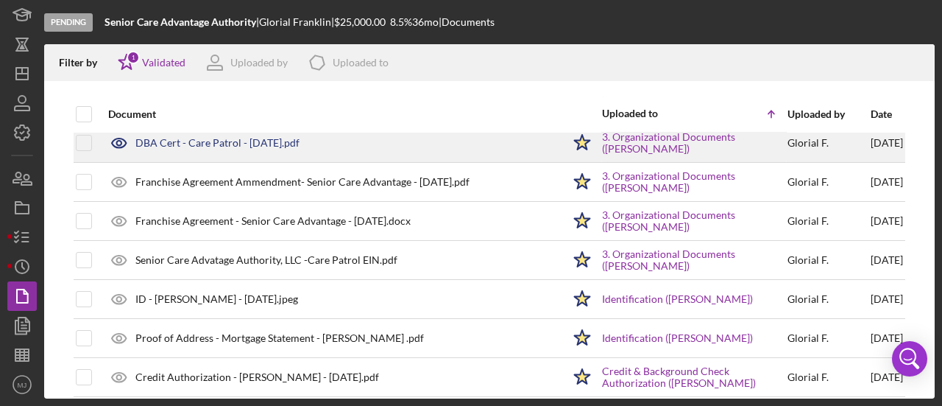
scroll to position [0, 0]
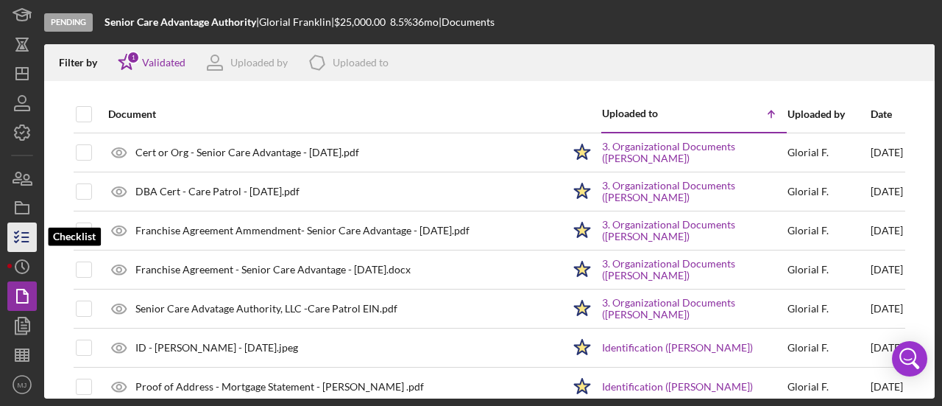
click at [19, 233] on icon "button" at bounding box center [22, 237] width 37 height 37
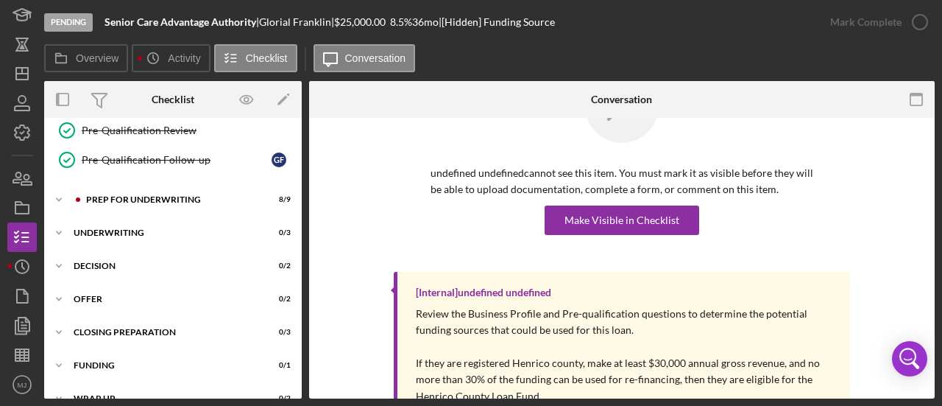
scroll to position [174, 0]
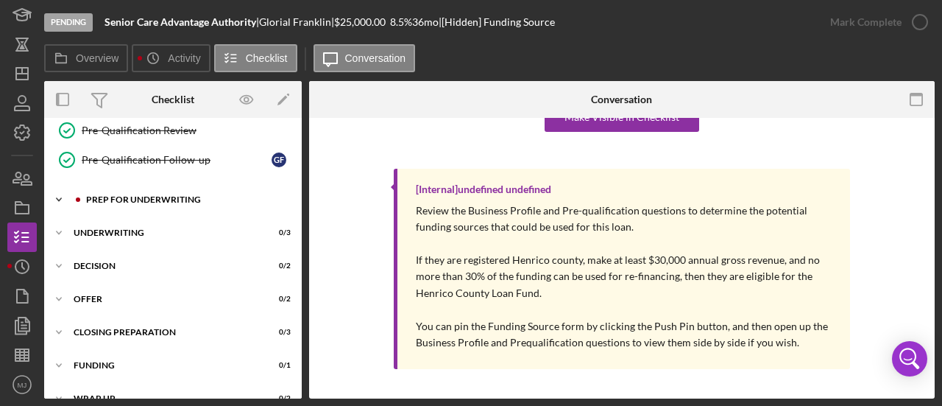
click at [138, 185] on div "Icon/Expander Prep for Underwriting 8 / 9" at bounding box center [173, 199] width 258 height 29
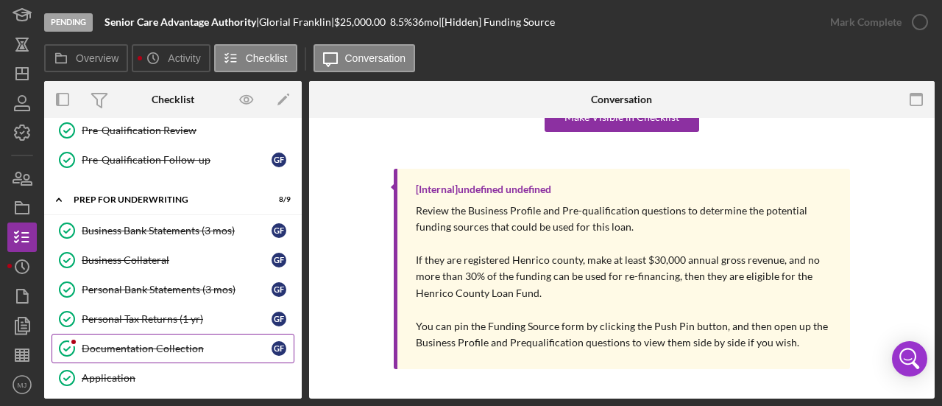
click at [119, 342] on div "Documentation Collection" at bounding box center [177, 348] width 190 height 12
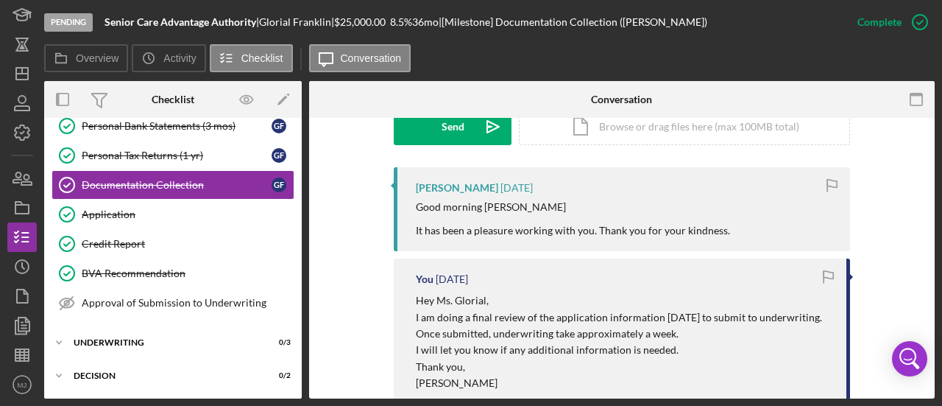
scroll to position [430, 0]
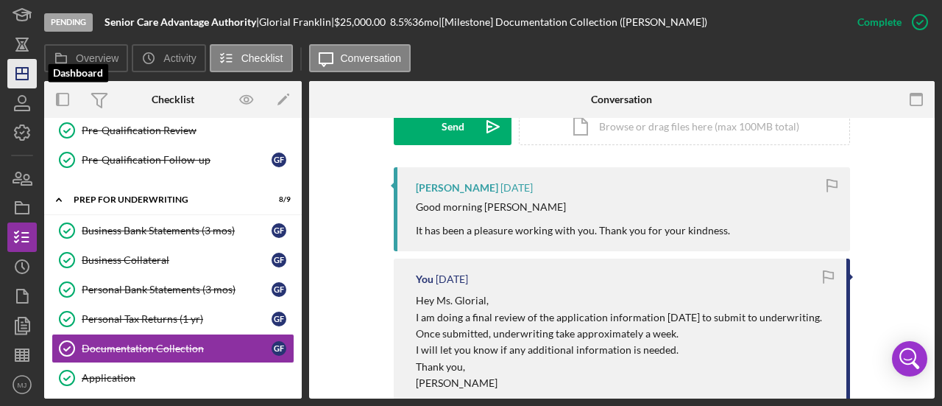
click at [15, 83] on icon "Icon/Dashboard" at bounding box center [22, 73] width 37 height 37
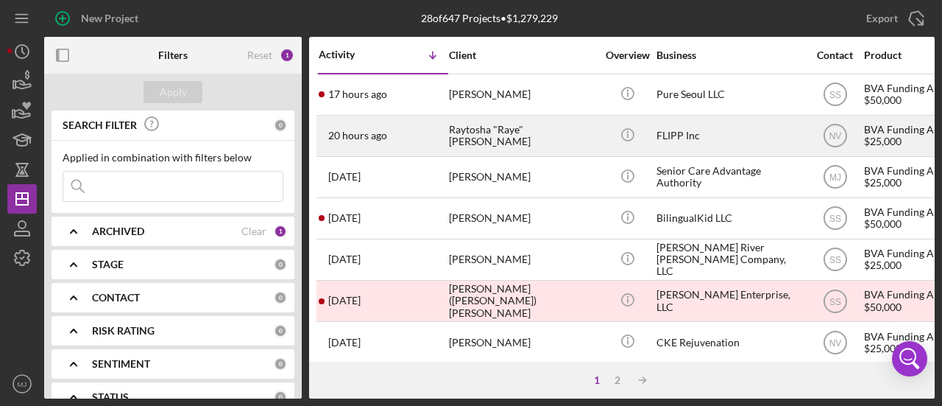
click at [457, 134] on div "Raytosha "Raye" [PERSON_NAME]" at bounding box center [522, 135] width 147 height 39
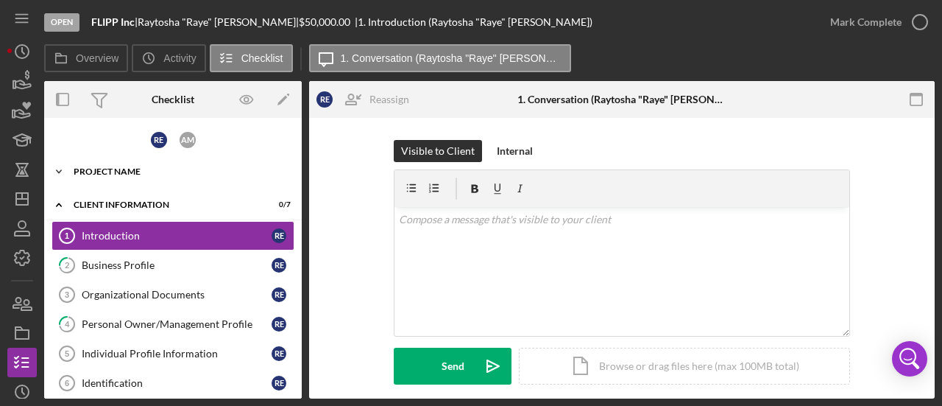
click at [112, 177] on div "Icon/Expander Project Name 1 / 1" at bounding box center [173, 171] width 258 height 29
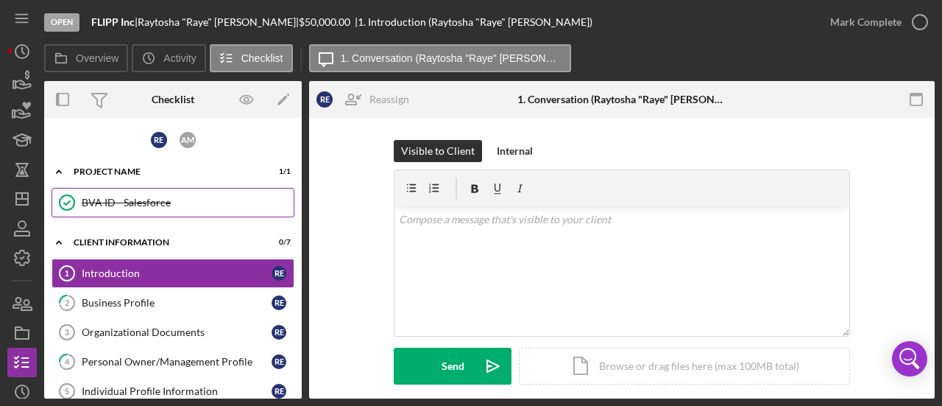
click at [118, 202] on div "BVA ID - Salesforce" at bounding box center [188, 203] width 212 height 12
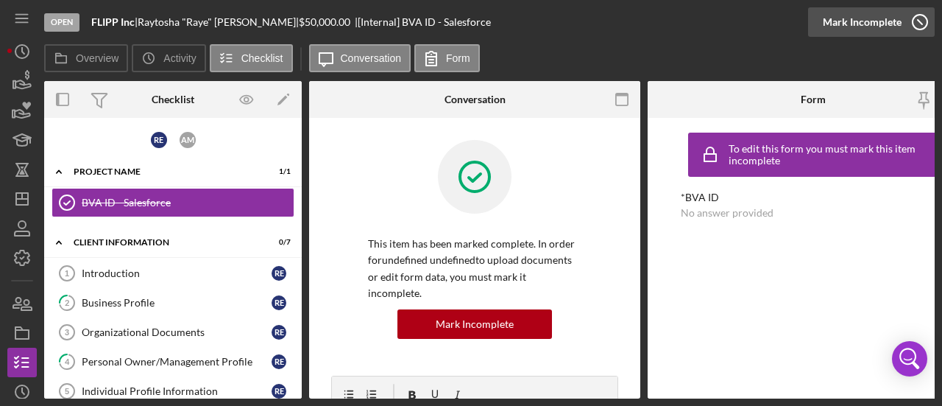
click at [878, 30] on div "Mark Incomplete" at bounding box center [862, 21] width 79 height 29
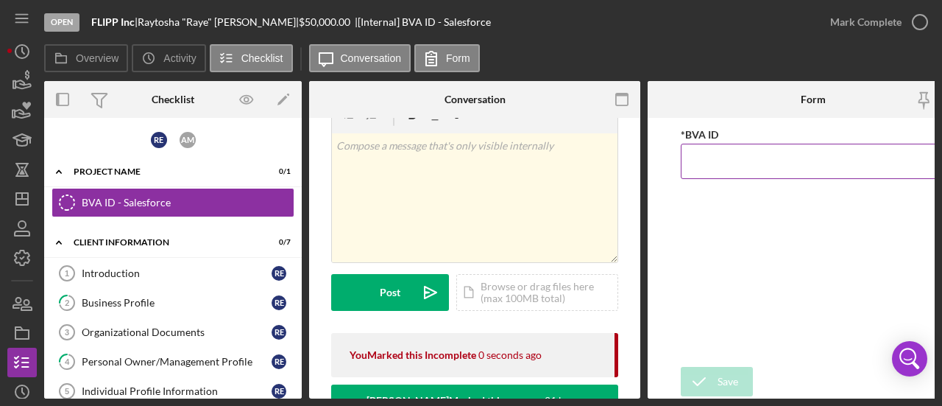
scroll to position [74, 0]
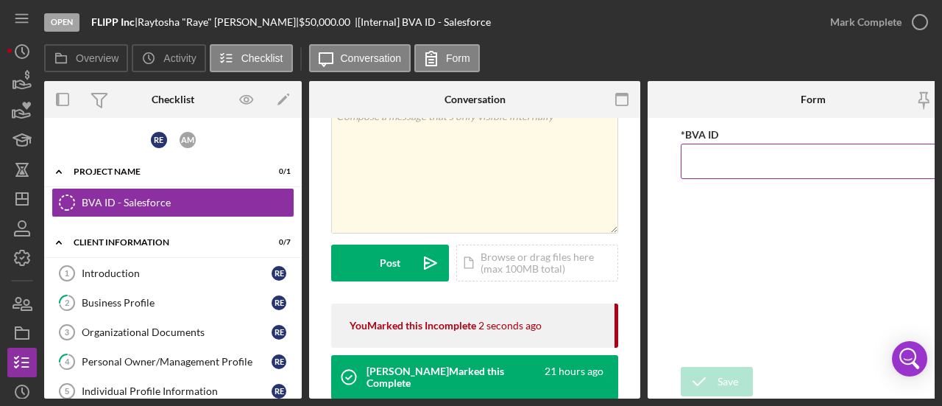
click at [738, 155] on input "*BVA ID" at bounding box center [813, 161] width 265 height 35
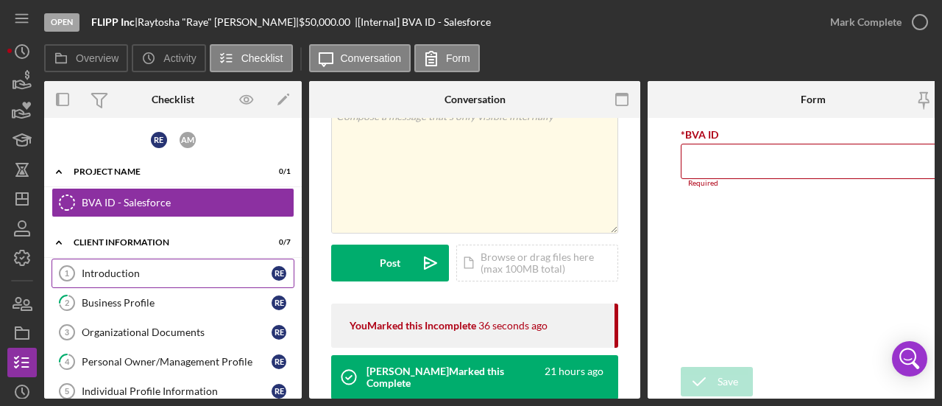
click at [169, 270] on div "Introduction" at bounding box center [177, 273] width 190 height 12
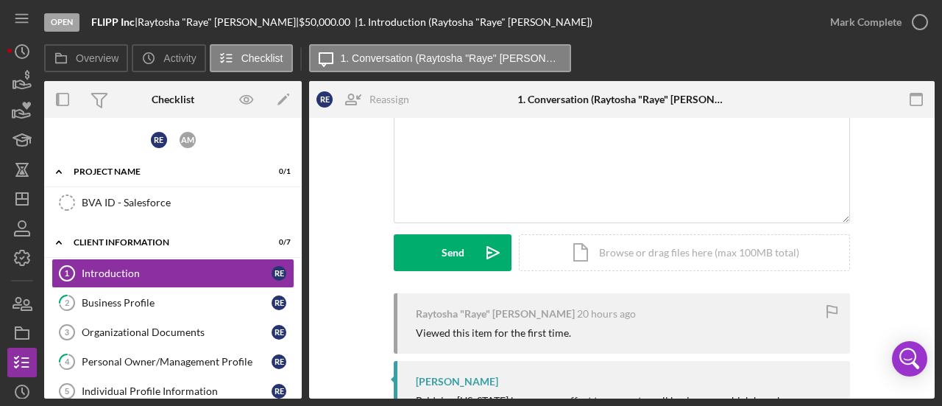
scroll to position [294, 0]
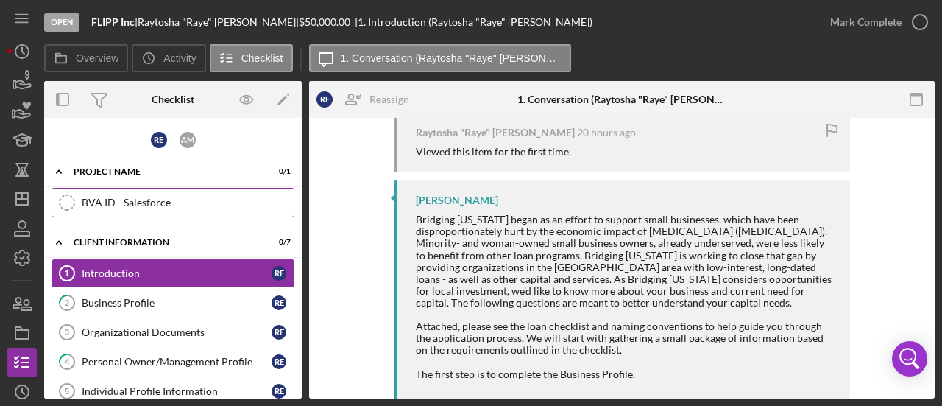
drag, startPoint x: 109, startPoint y: 197, endPoint x: 124, endPoint y: 197, distance: 14.7
click at [109, 197] on div "BVA ID - Salesforce" at bounding box center [188, 203] width 212 height 12
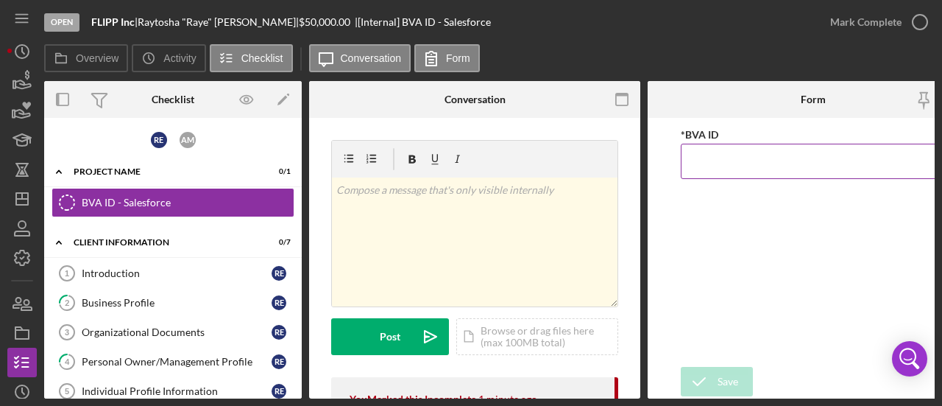
click at [764, 166] on input "*BVA ID" at bounding box center [813, 161] width 265 height 35
paste input "BVA - 000899"
type input "BVA - 000899"
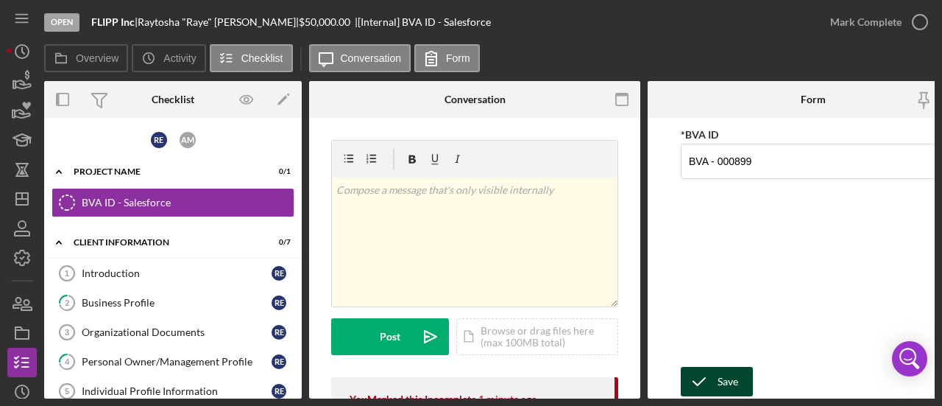
click at [729, 387] on div "Save" at bounding box center [728, 381] width 21 height 29
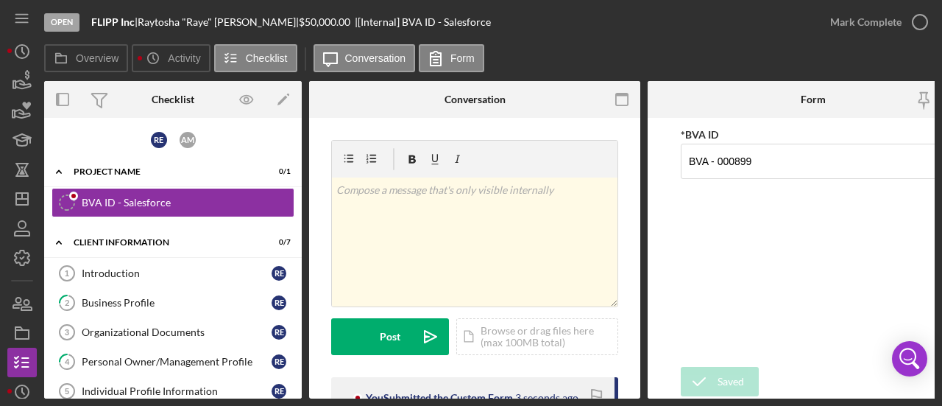
click at [840, 18] on div "Saved" at bounding box center [813, 15] width 236 height 6
click at [840, 19] on div "Mark Complete" at bounding box center [865, 21] width 71 height 29
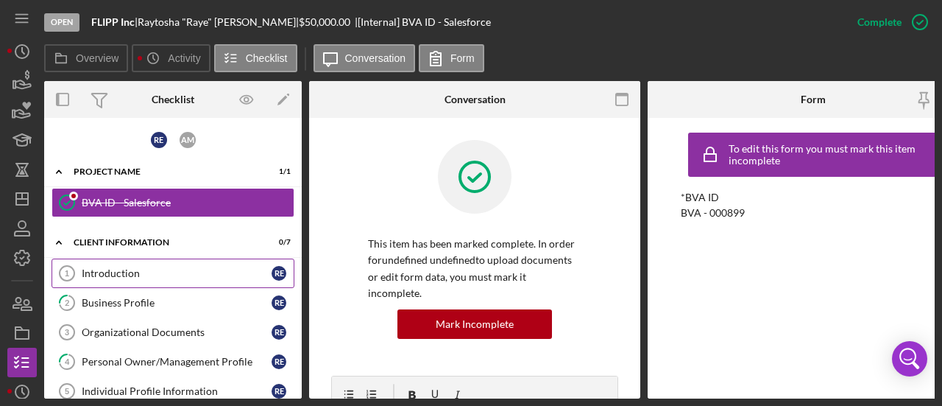
click at [219, 270] on div "Introduction" at bounding box center [177, 273] width 190 height 12
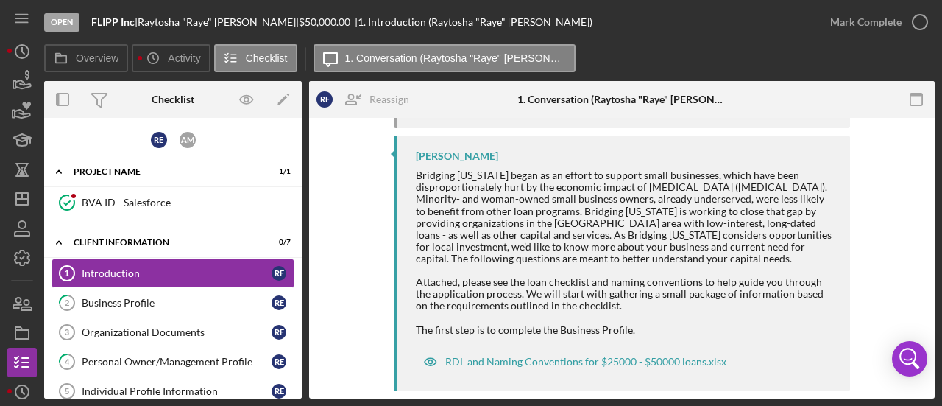
scroll to position [359, 0]
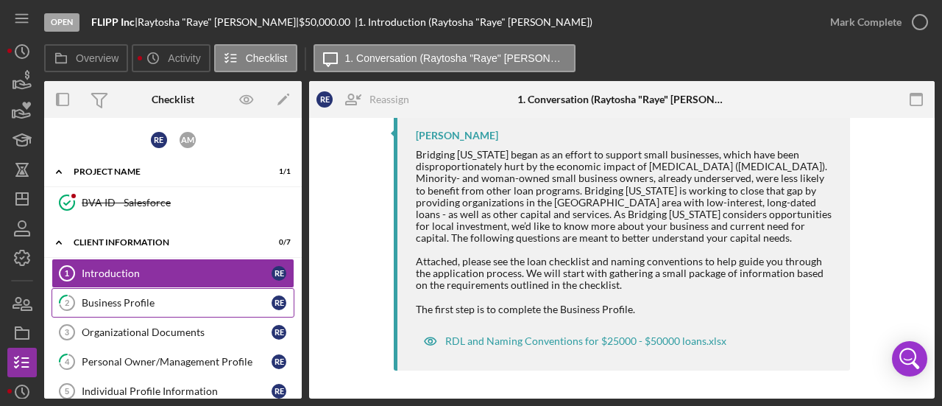
click at [131, 300] on div "Business Profile" at bounding box center [177, 303] width 190 height 12
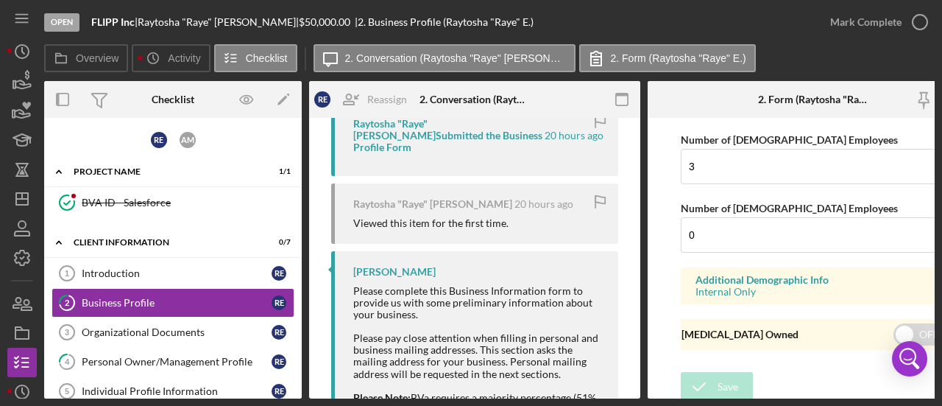
scroll to position [475, 0]
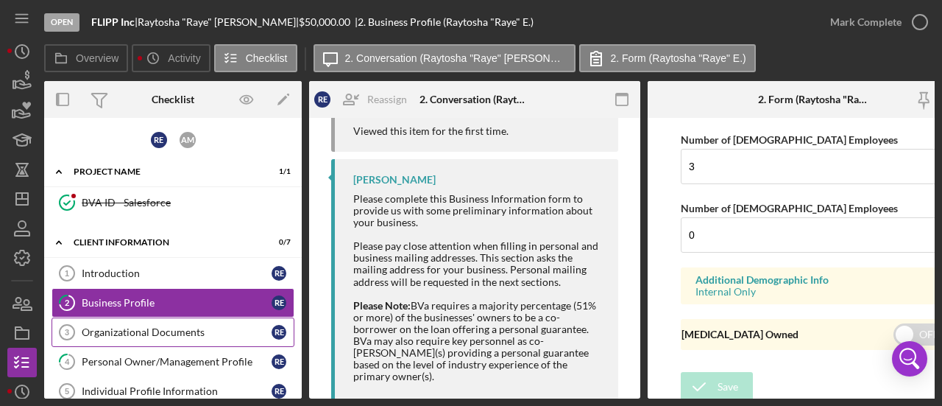
click at [147, 322] on link "Organizational Documents 3 Organizational Documents R E" at bounding box center [173, 331] width 243 height 29
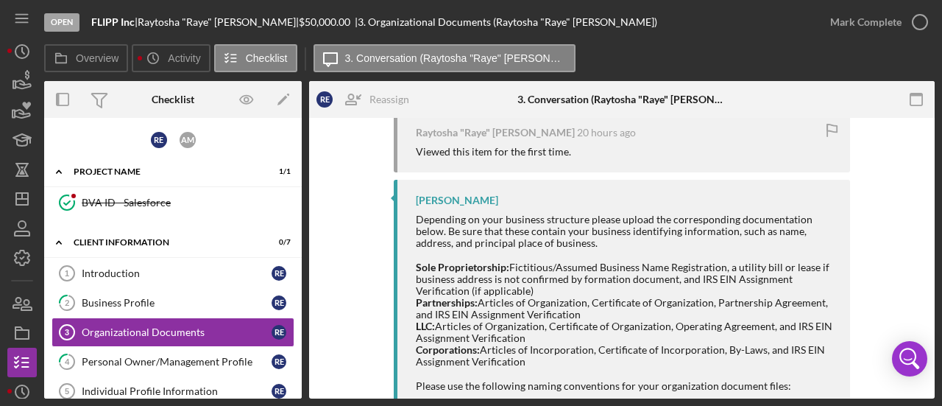
scroll to position [368, 0]
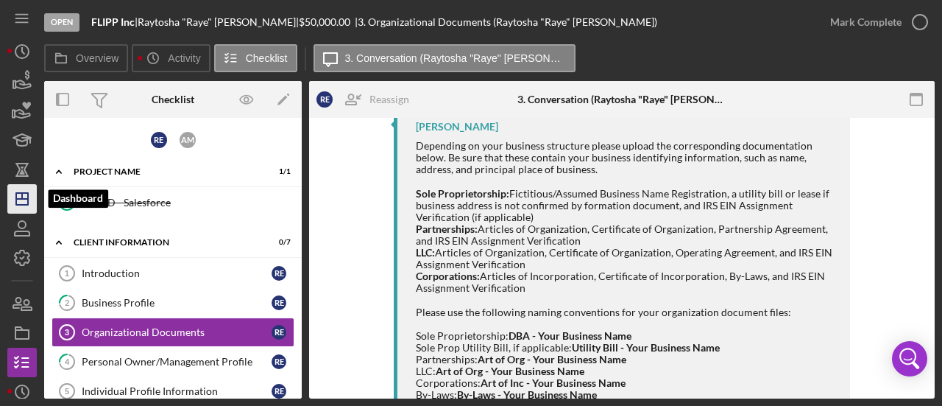
click at [27, 201] on icon "Icon/Dashboard" at bounding box center [22, 198] width 37 height 37
